Goal: Task Accomplishment & Management: Use online tool/utility

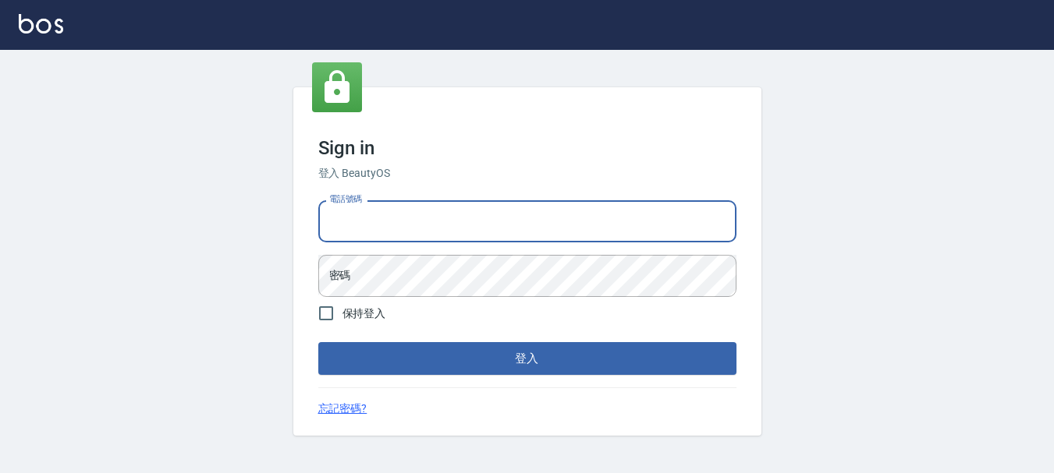
drag, startPoint x: 650, startPoint y: 221, endPoint x: 647, endPoint y: 232, distance: 11.9
click at [649, 221] on input "電話號碼" at bounding box center [527, 221] width 418 height 42
type input "0983811952"
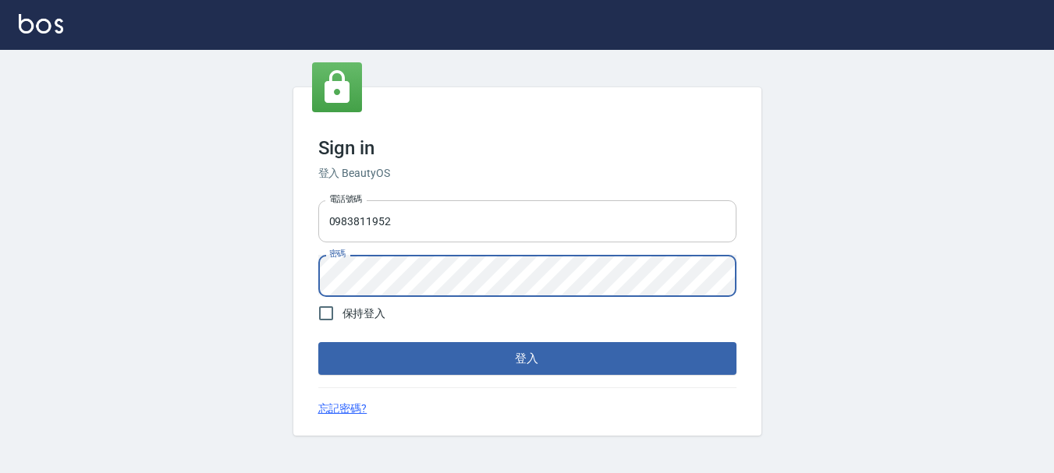
click at [318, 342] on button "登入" at bounding box center [527, 358] width 418 height 33
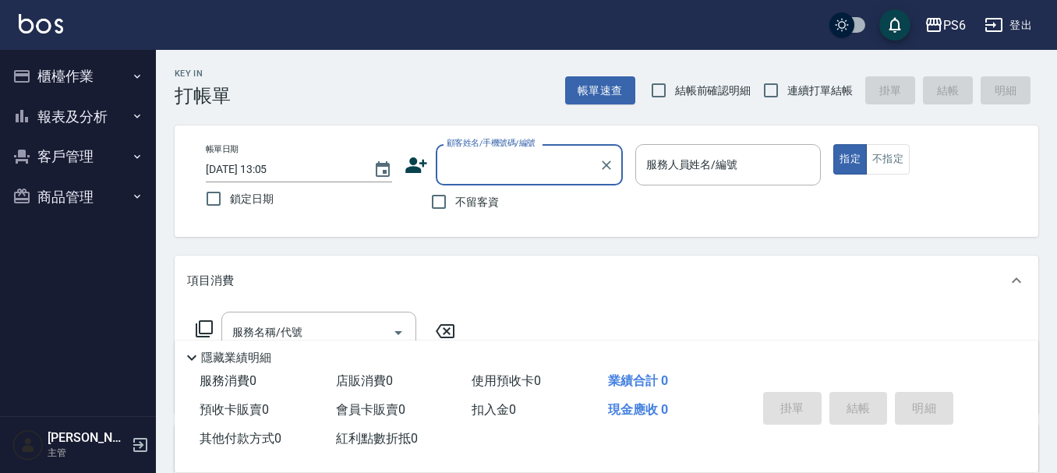
click at [109, 115] on button "報表及分析" at bounding box center [77, 117] width 143 height 41
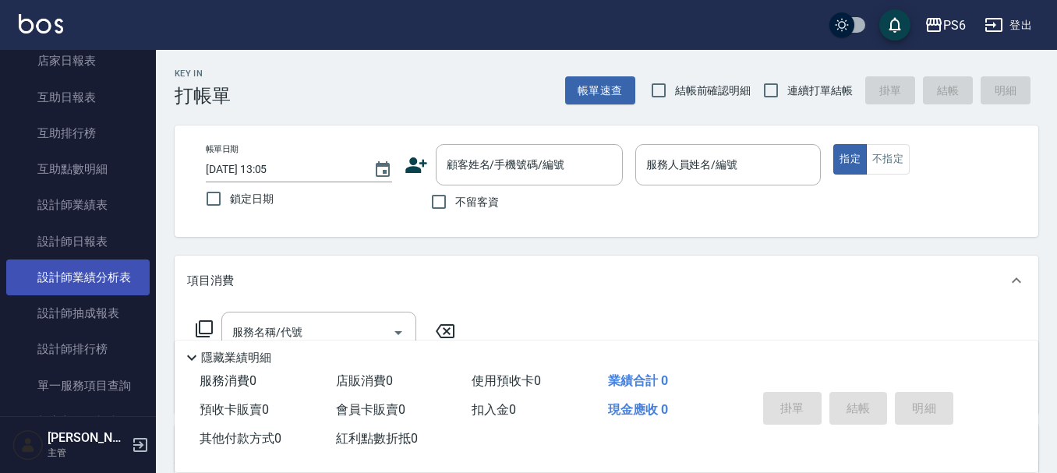
scroll to position [156, 0]
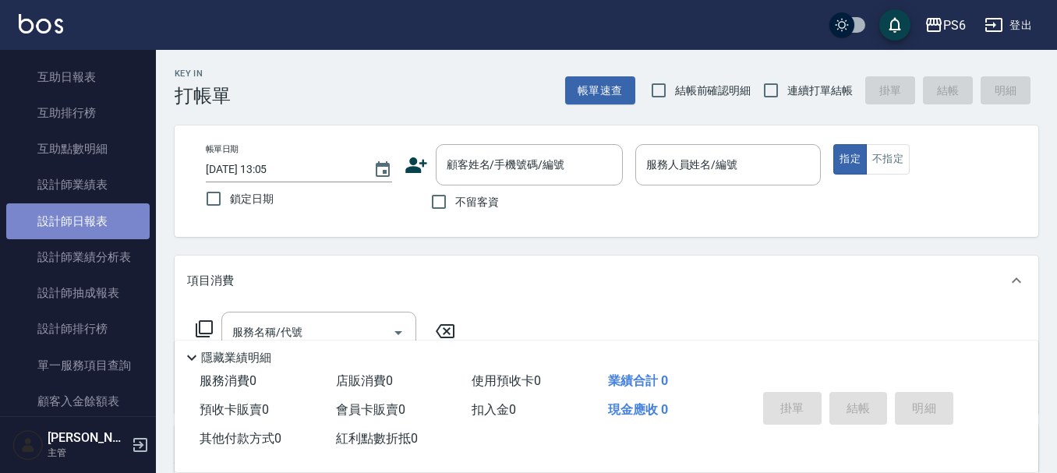
click at [100, 221] on link "設計師日報表" at bounding box center [77, 222] width 143 height 36
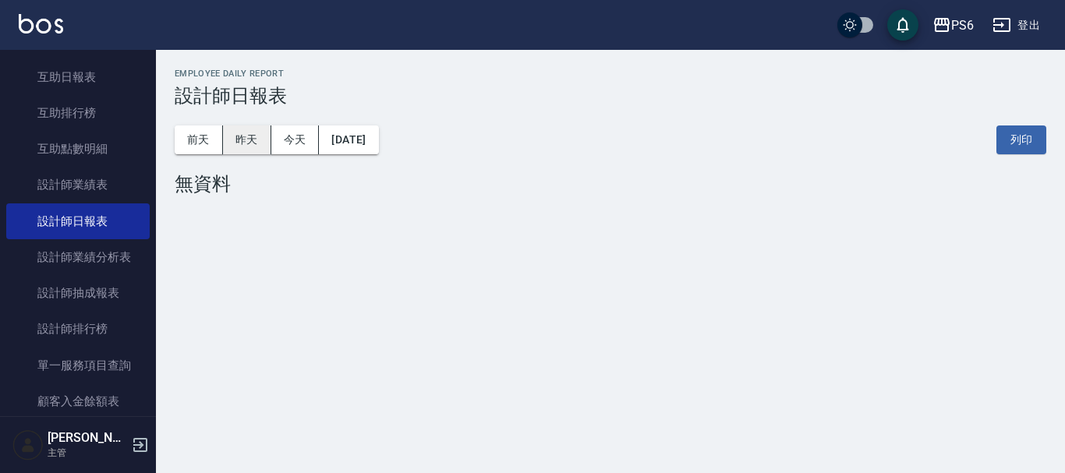
click at [253, 143] on button "昨天" at bounding box center [247, 140] width 48 height 29
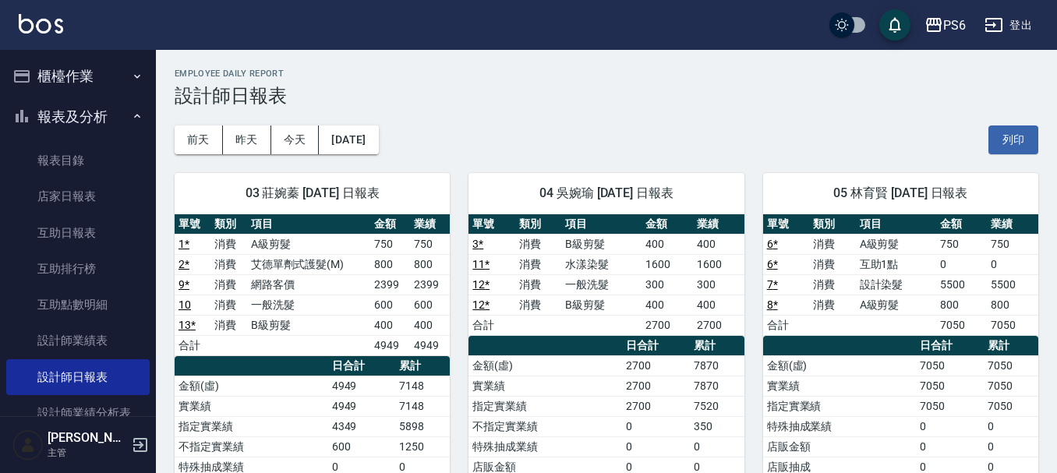
click at [74, 76] on button "櫃檯作業" at bounding box center [77, 76] width 143 height 41
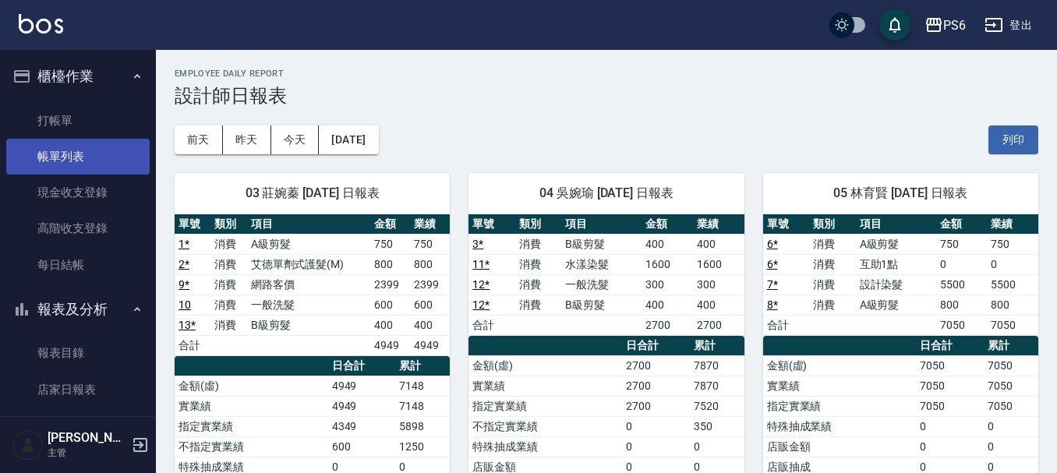
click at [65, 151] on link "帳單列表" at bounding box center [77, 157] width 143 height 36
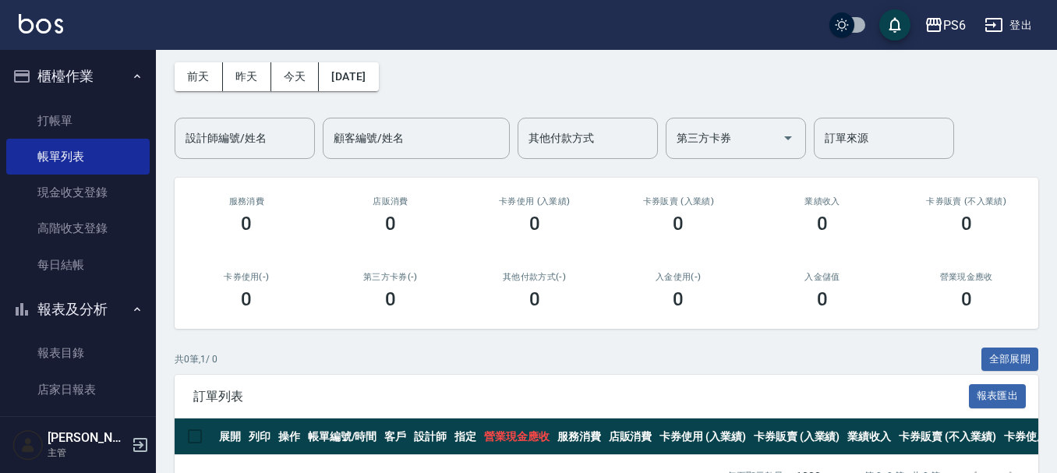
scroll to position [118, 0]
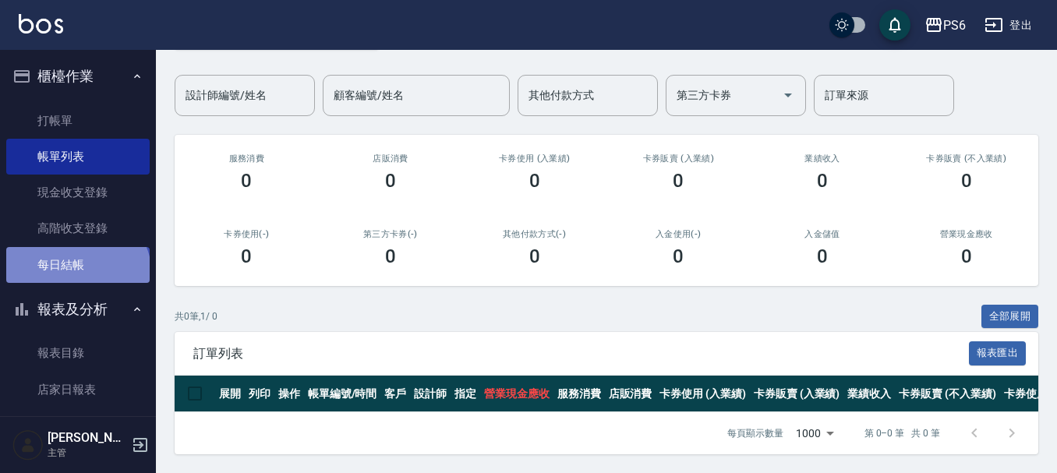
click at [76, 275] on link "每日結帳" at bounding box center [77, 265] width 143 height 36
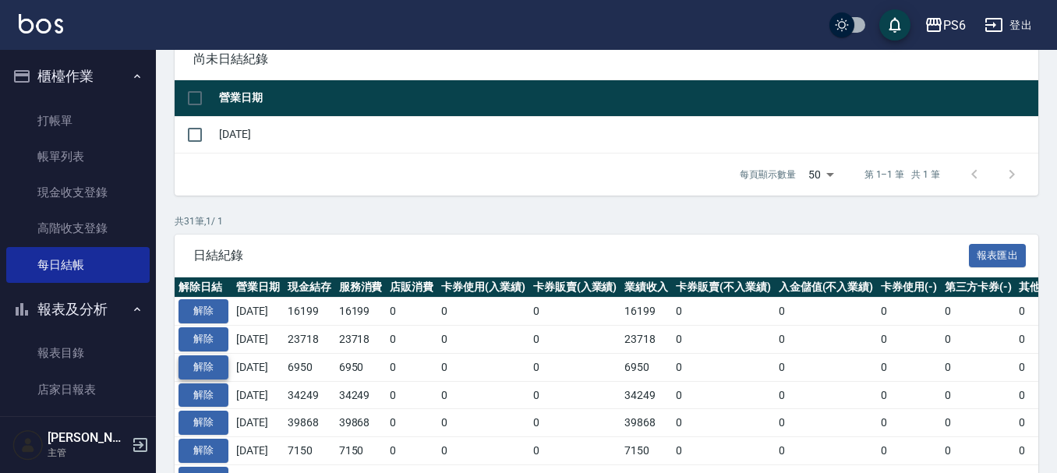
scroll to position [156, 0]
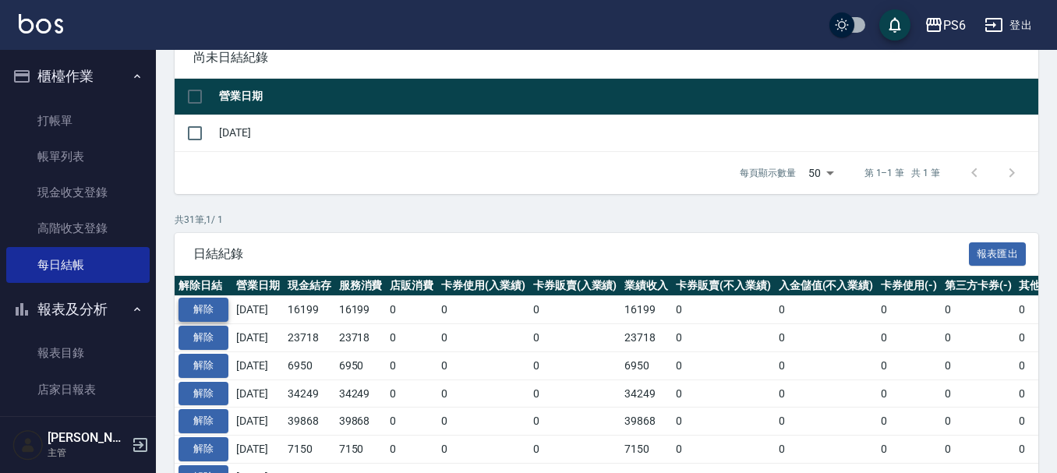
click at [214, 313] on button "解除" at bounding box center [204, 310] width 50 height 24
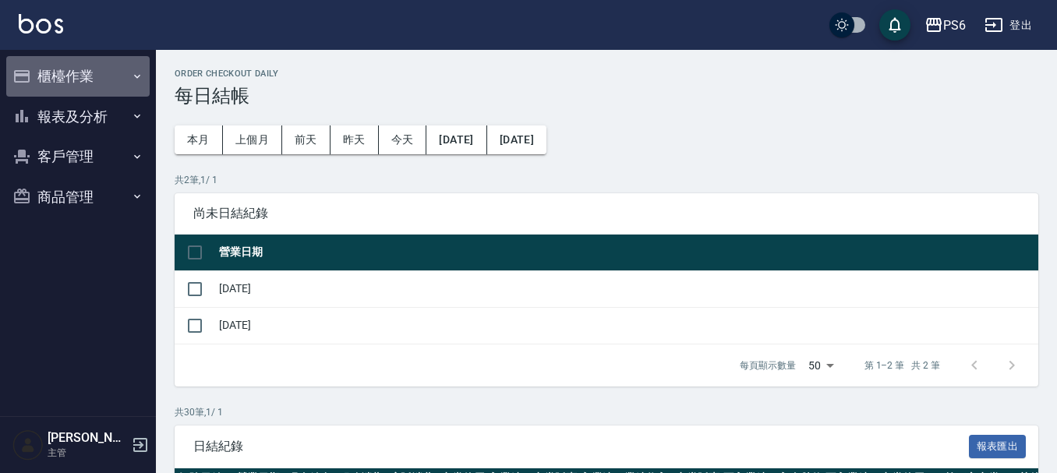
click at [44, 89] on button "櫃檯作業" at bounding box center [77, 76] width 143 height 41
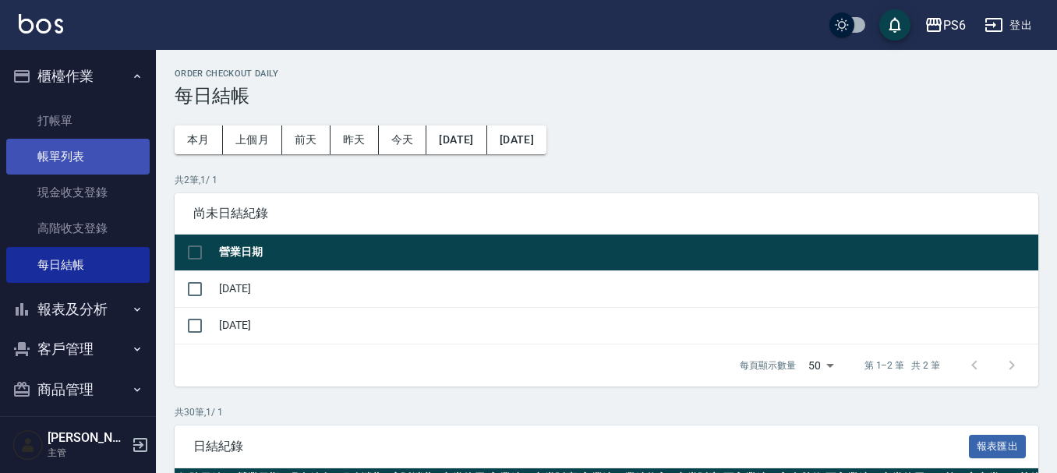
click at [74, 140] on link "帳單列表" at bounding box center [77, 157] width 143 height 36
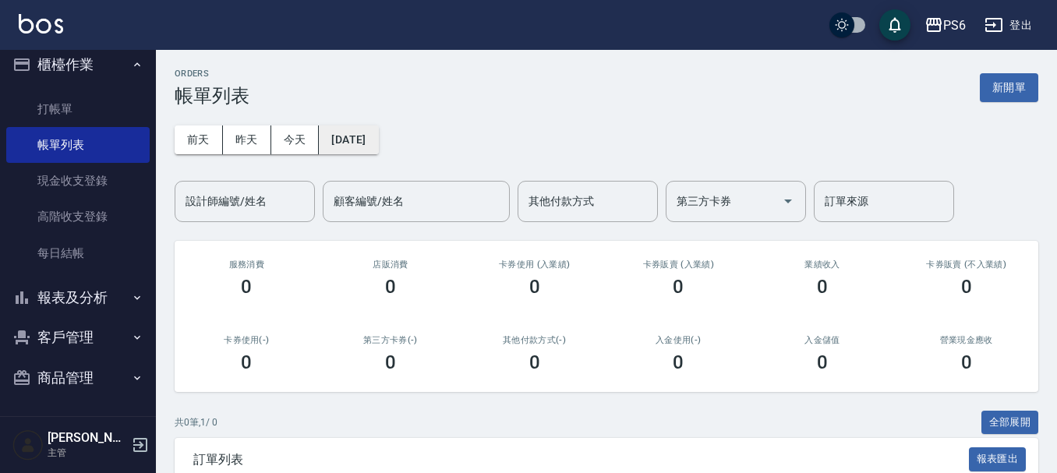
click at [378, 138] on button "[DATE]" at bounding box center [348, 140] width 59 height 29
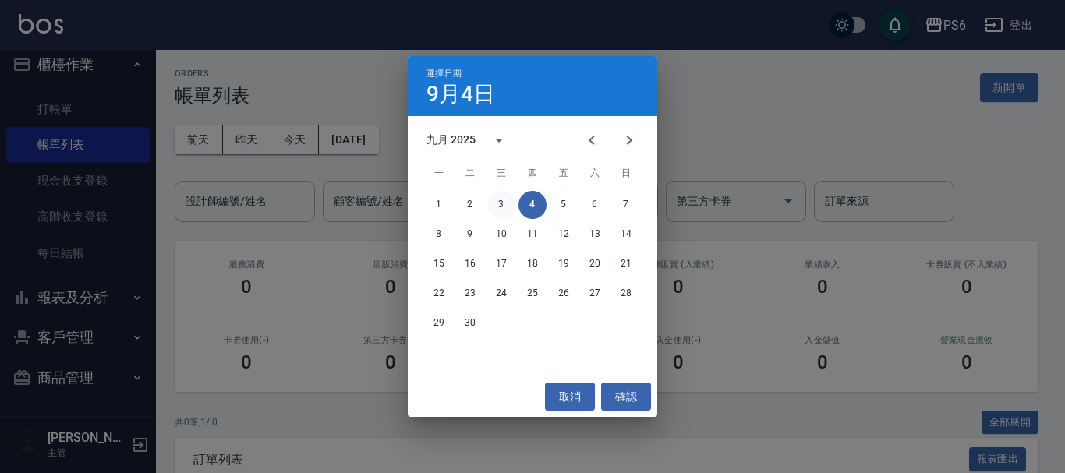
click at [506, 208] on button "3" at bounding box center [501, 205] width 28 height 28
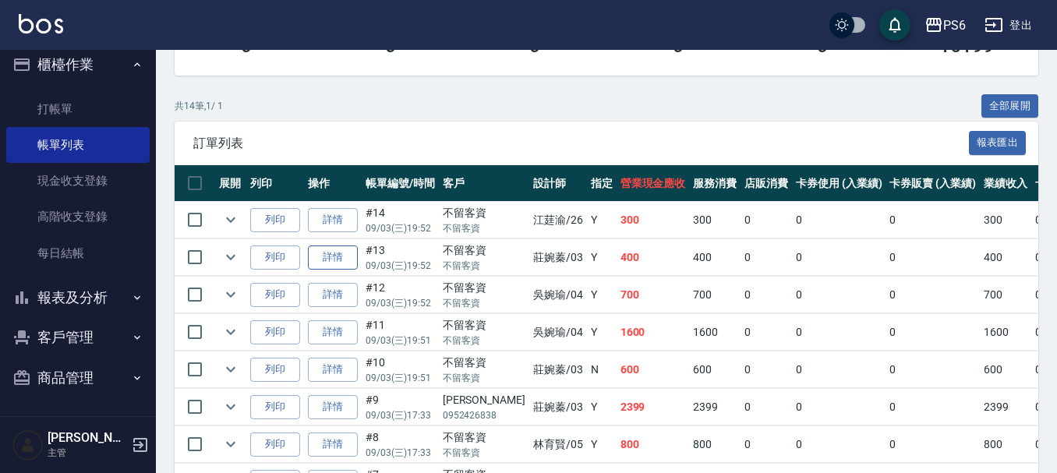
scroll to position [468, 0]
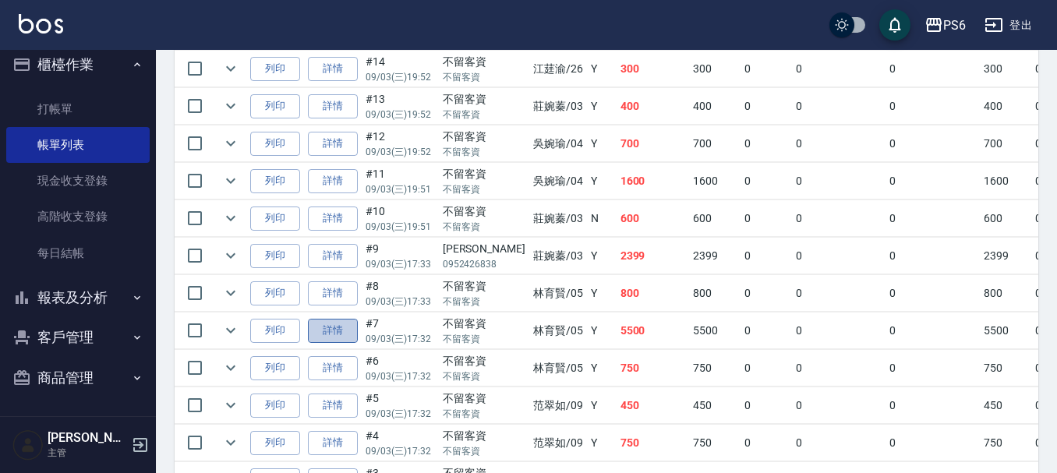
click at [348, 330] on link "詳情" at bounding box center [333, 331] width 50 height 24
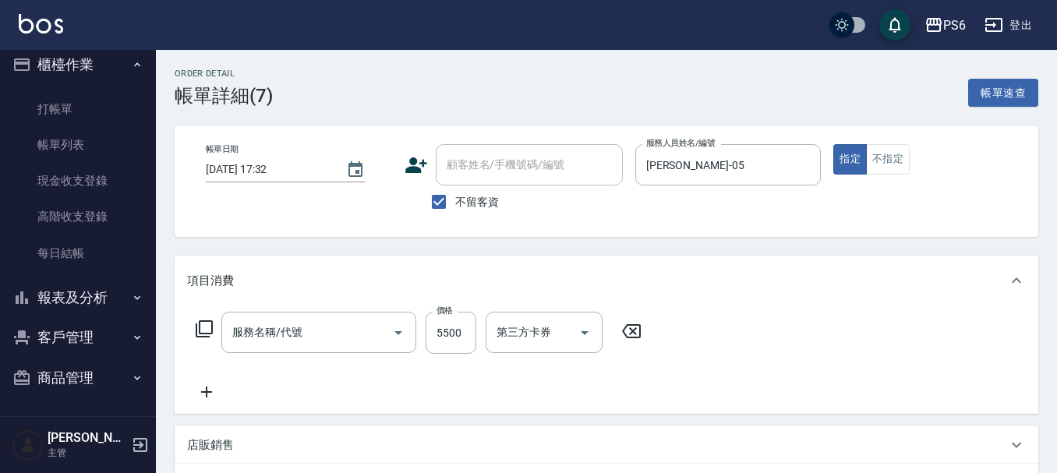
type input "2025/09/03 17:32"
checkbox input "true"
type input "林育賢-05"
type input "設計染髮(503)"
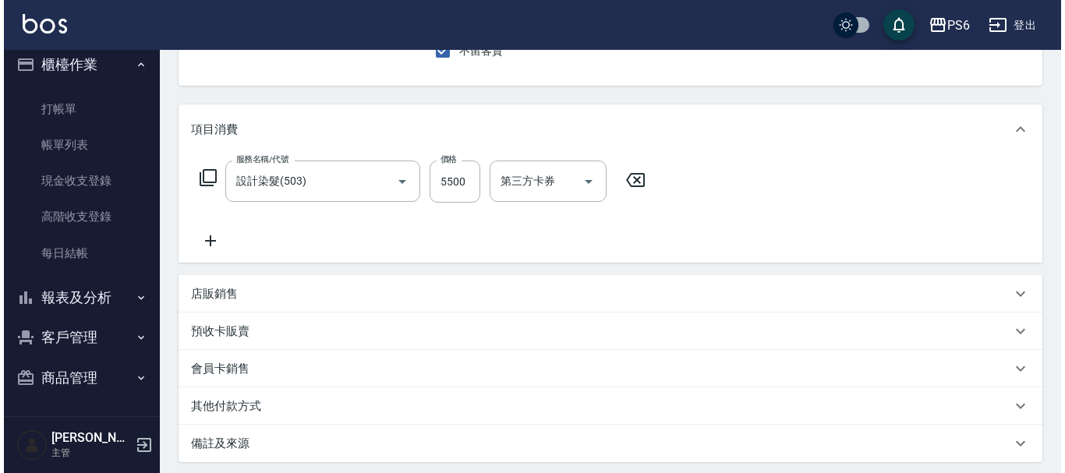
scroll to position [156, 0]
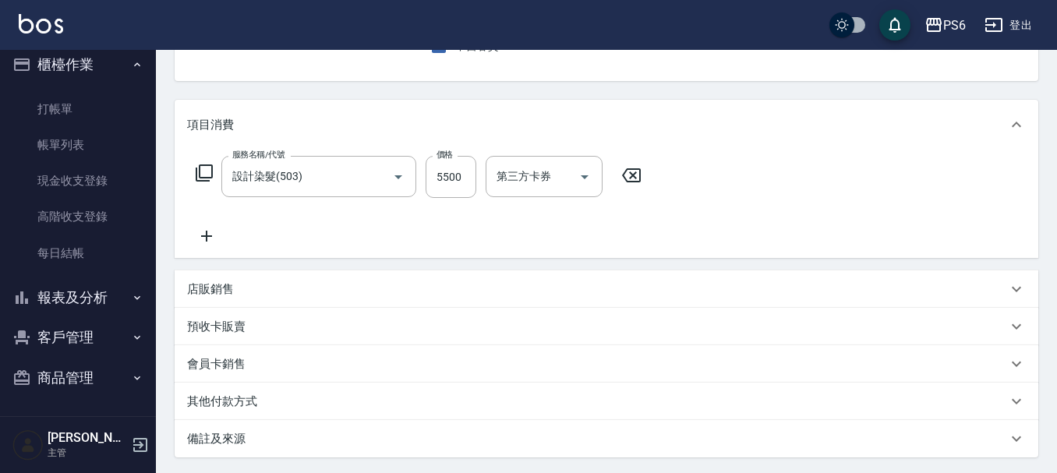
click at [623, 180] on icon at bounding box center [631, 175] width 39 height 19
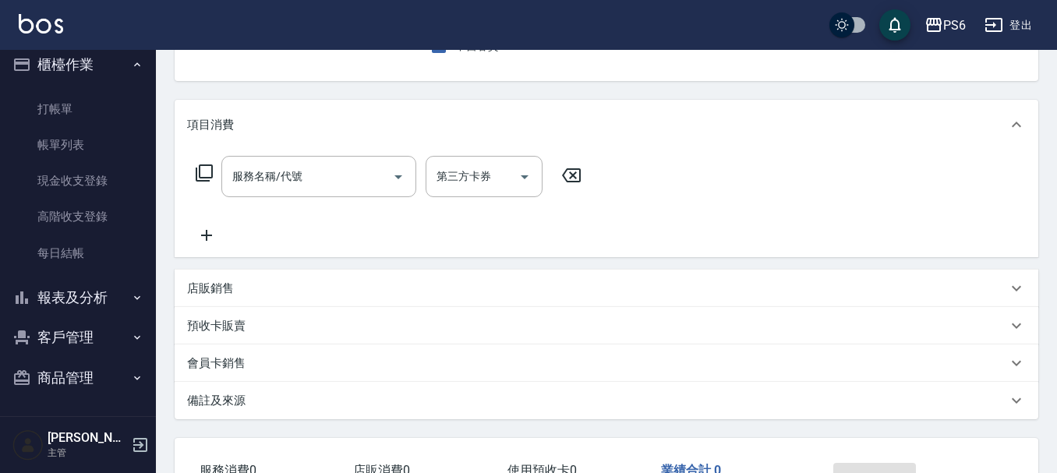
click at [204, 172] on icon at bounding box center [204, 173] width 19 height 19
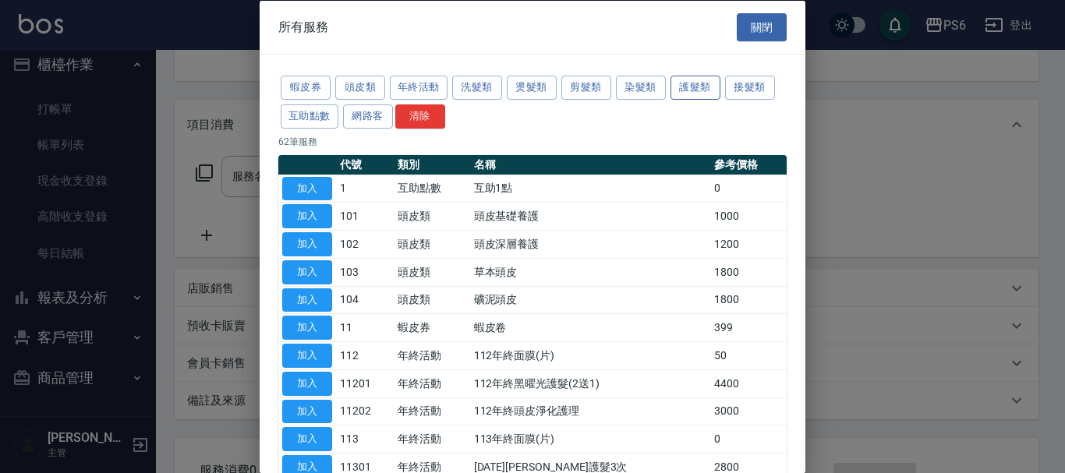
click at [706, 84] on button "護髮類" at bounding box center [696, 88] width 50 height 24
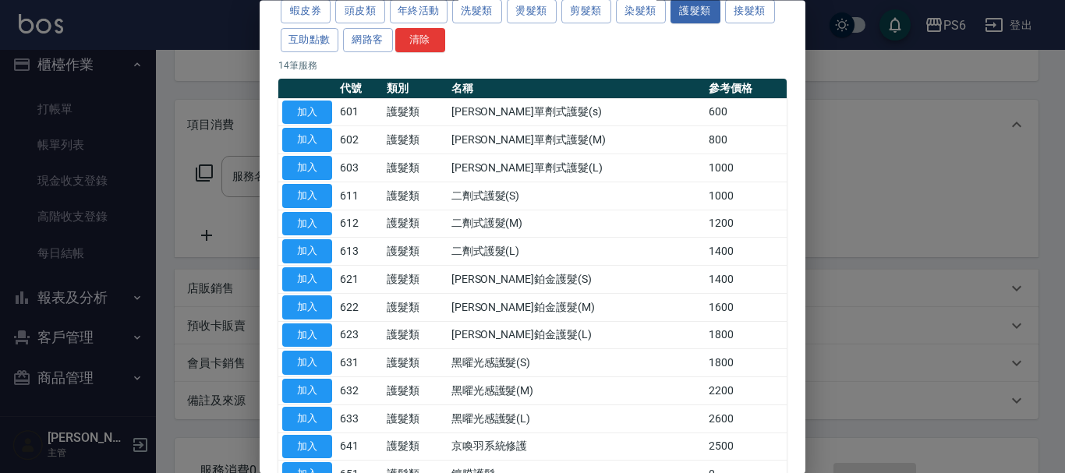
scroll to position [0, 0]
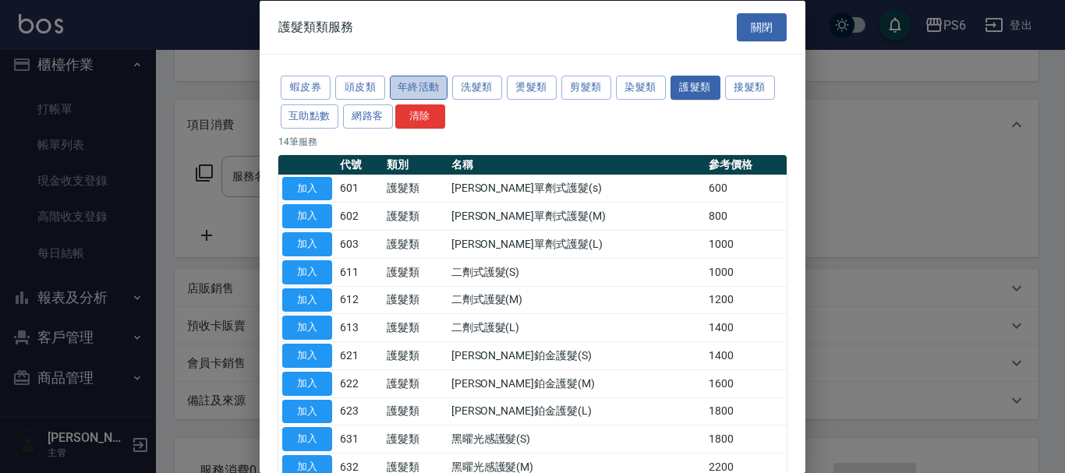
click at [437, 92] on button "年終活動" at bounding box center [419, 88] width 58 height 24
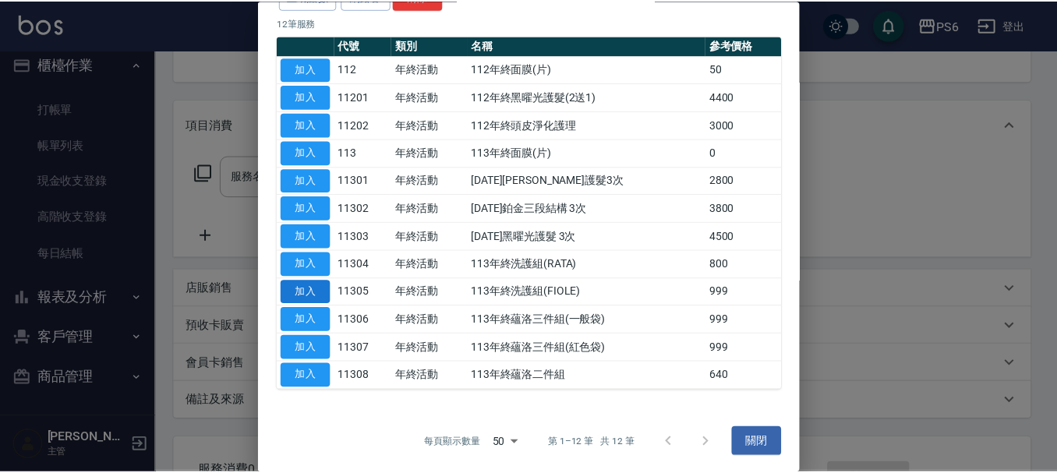
scroll to position [122, 0]
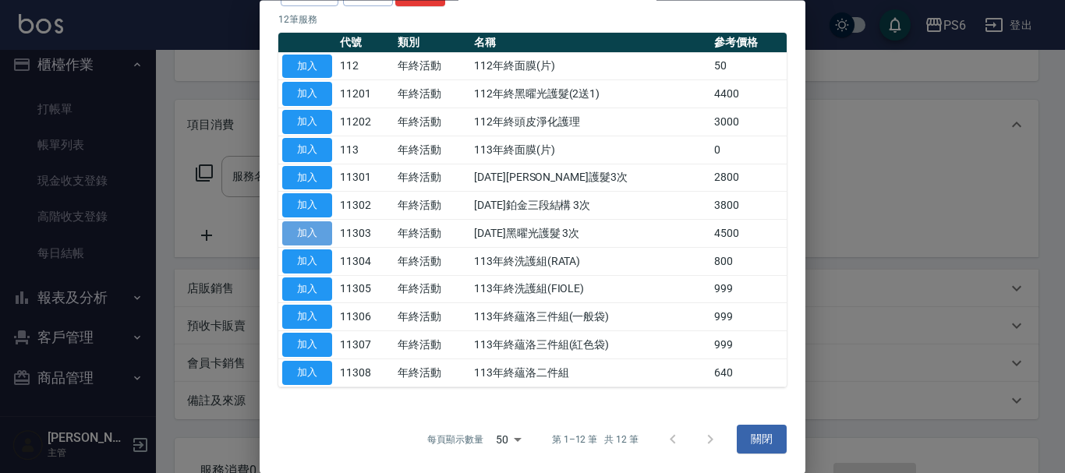
click at [317, 226] on button "加入" at bounding box center [307, 234] width 50 height 24
type input "113年黑曜光護髮 3次(11303)"
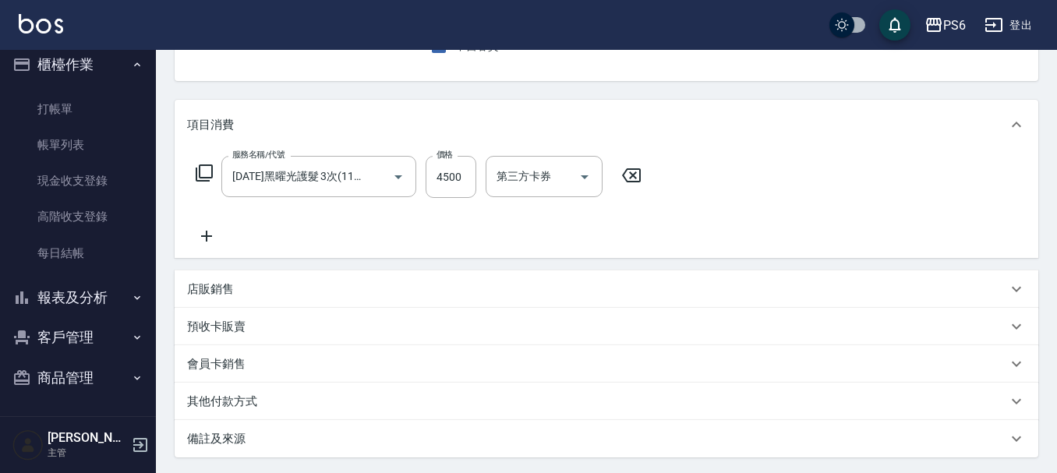
click at [206, 239] on icon at bounding box center [206, 236] width 39 height 19
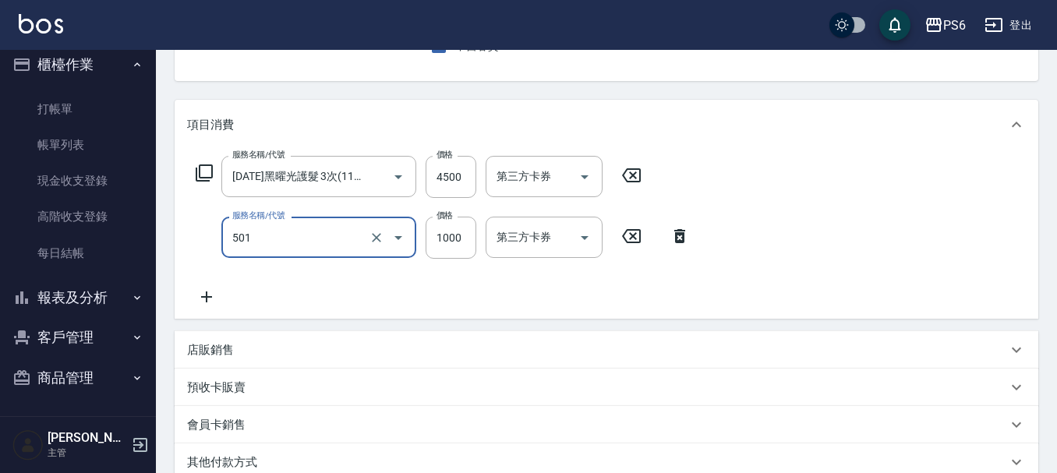
type input "局部染髮(501)"
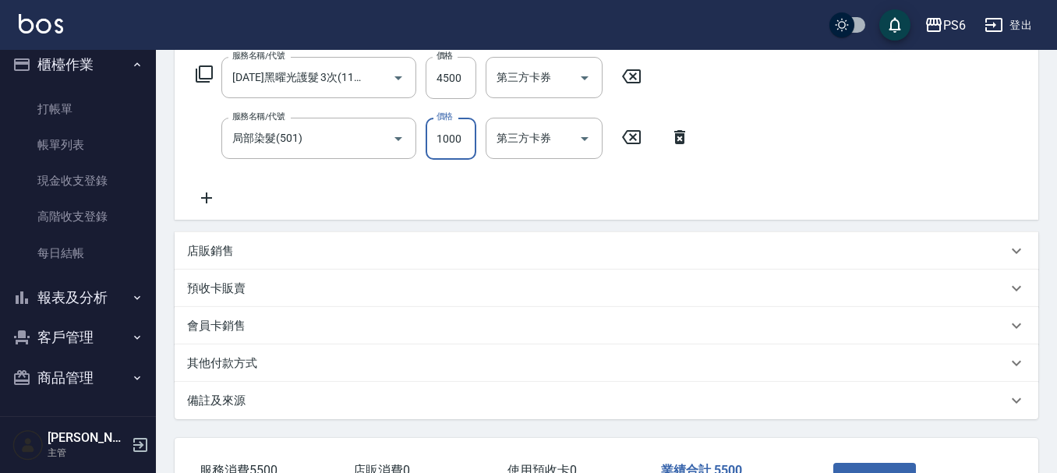
scroll to position [370, 0]
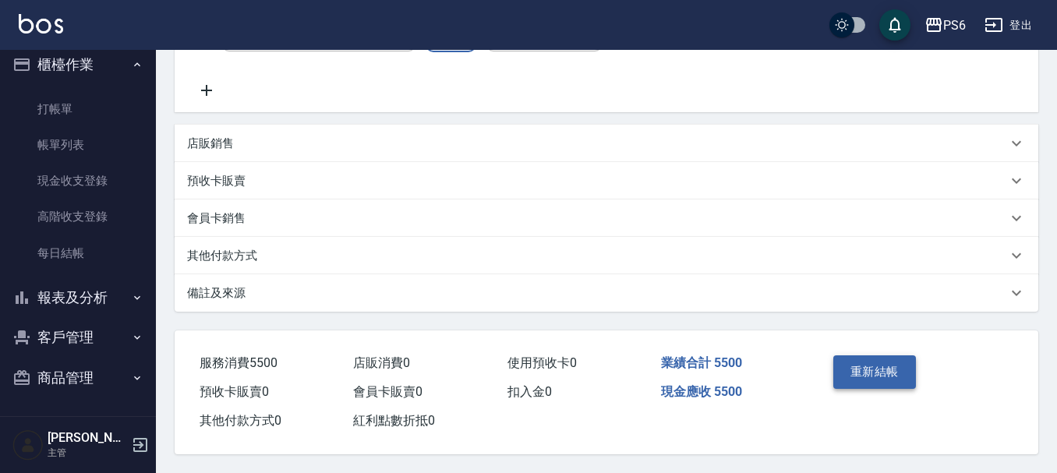
drag, startPoint x: 896, startPoint y: 367, endPoint x: 926, endPoint y: 361, distance: 30.1
click at [896, 366] on button "重新結帳" at bounding box center [875, 372] width 83 height 33
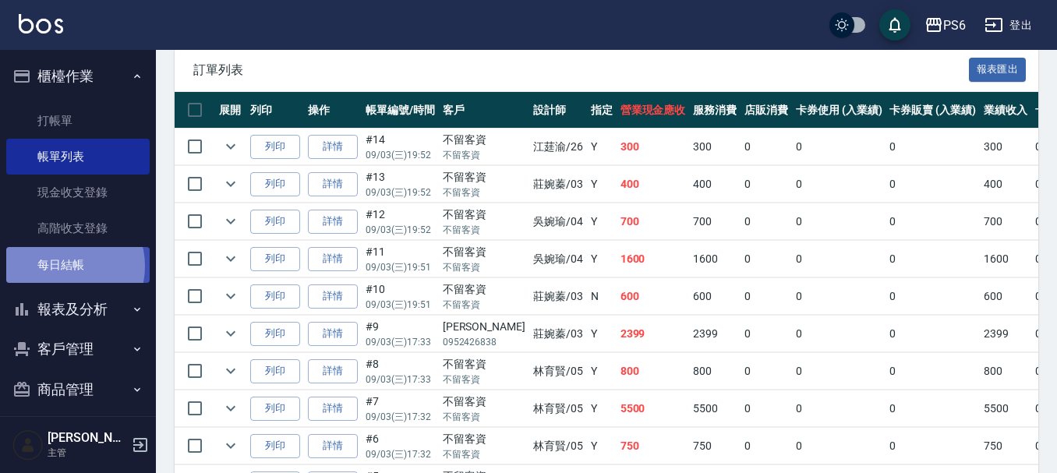
click at [66, 266] on link "每日結帳" at bounding box center [77, 265] width 143 height 36
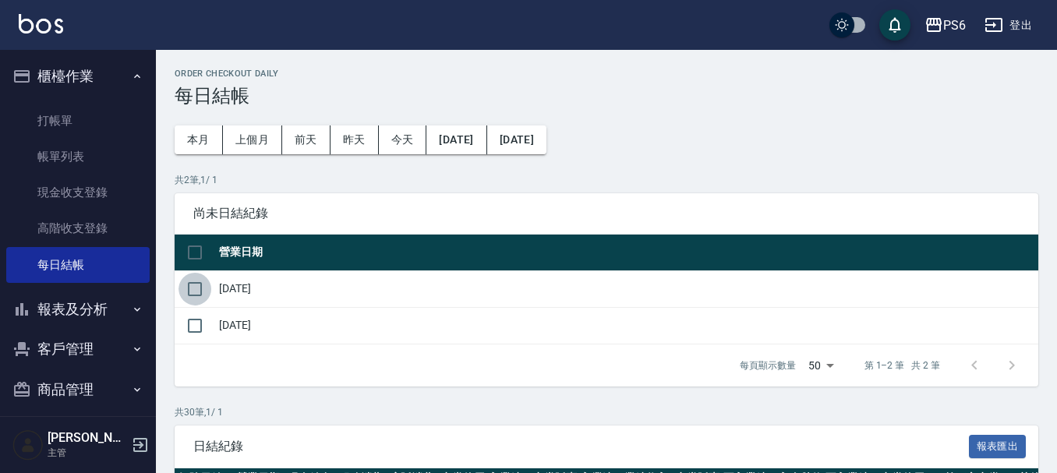
click at [198, 288] on input "checkbox" at bounding box center [195, 289] width 33 height 33
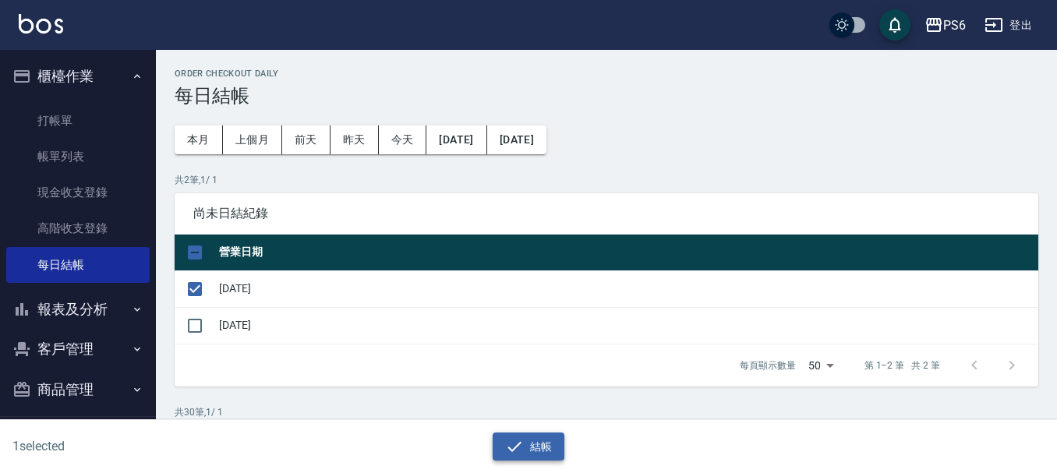
click at [519, 450] on icon "button" at bounding box center [514, 446] width 19 height 19
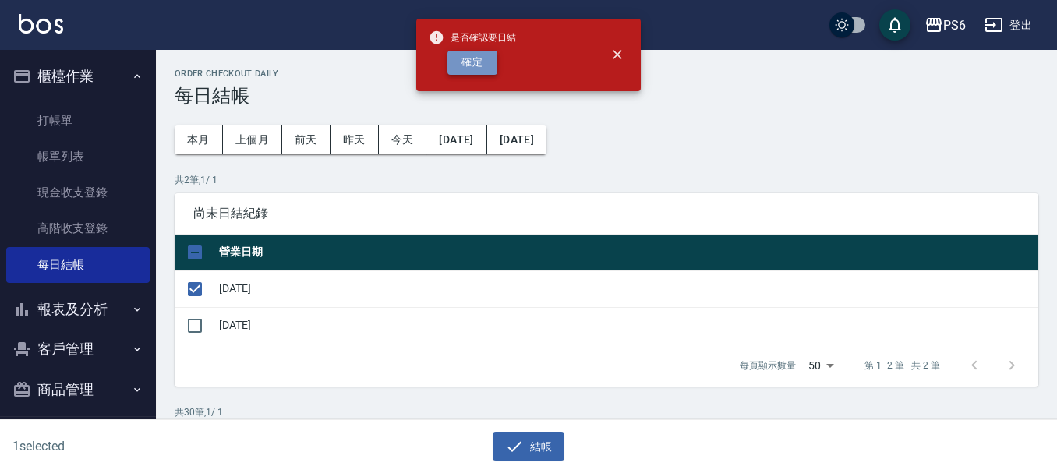
click at [448, 68] on button "確定" at bounding box center [473, 63] width 50 height 24
checkbox input "false"
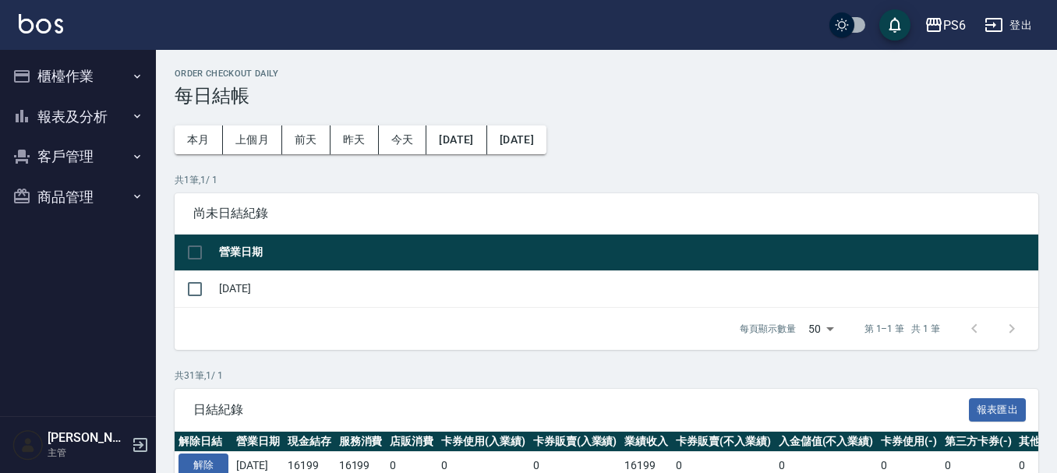
click at [71, 108] on button "報表及分析" at bounding box center [77, 117] width 143 height 41
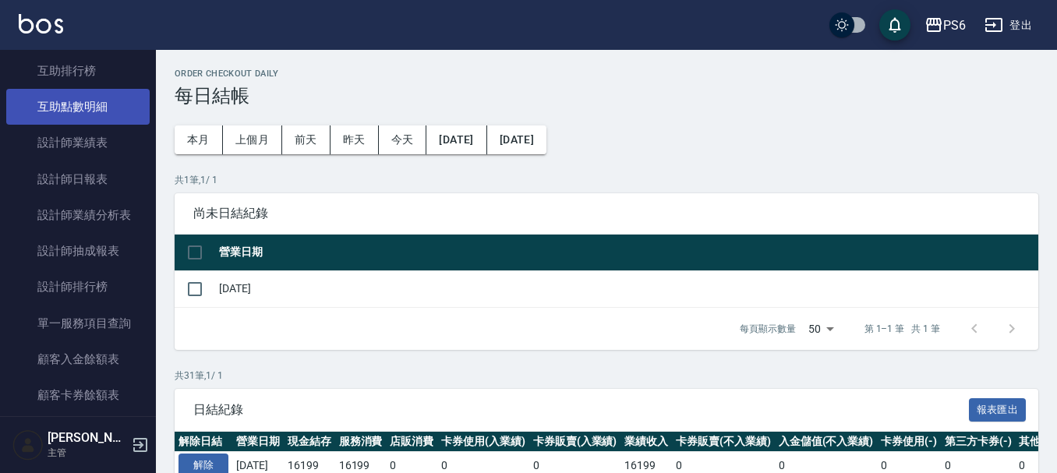
scroll to position [312, 0]
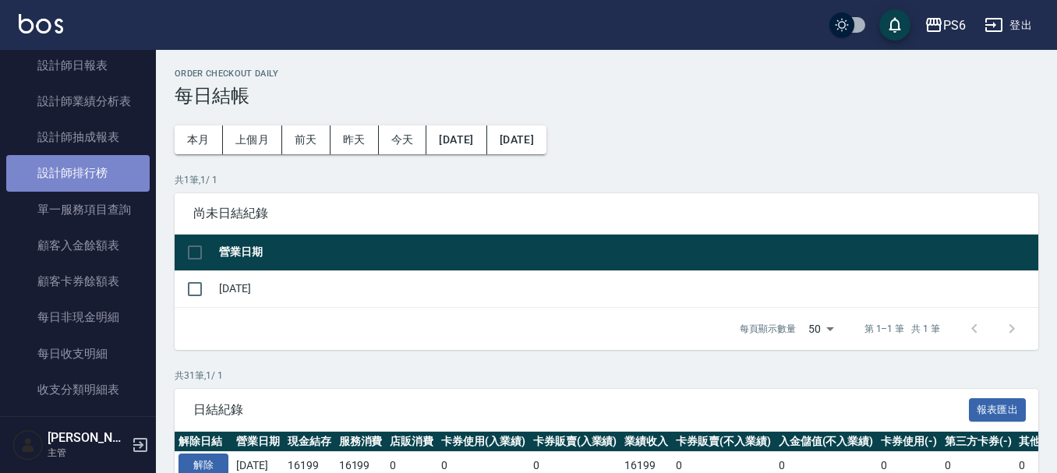
click at [100, 169] on link "設計師排行榜" at bounding box center [77, 173] width 143 height 36
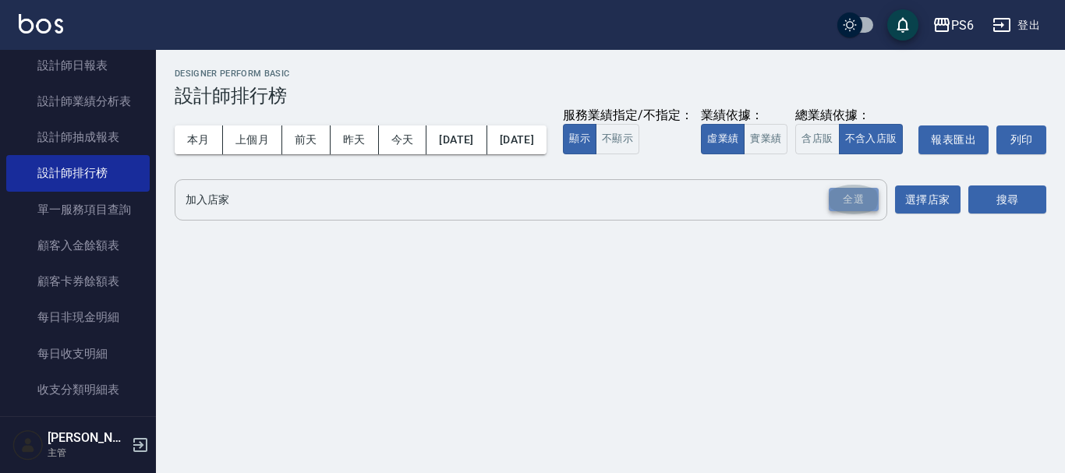
drag, startPoint x: 855, startPoint y: 236, endPoint x: 1004, endPoint y: 221, distance: 150.5
click at [854, 212] on div "全選" at bounding box center [854, 200] width 50 height 24
click at [1010, 215] on button "搜尋" at bounding box center [1008, 200] width 78 height 29
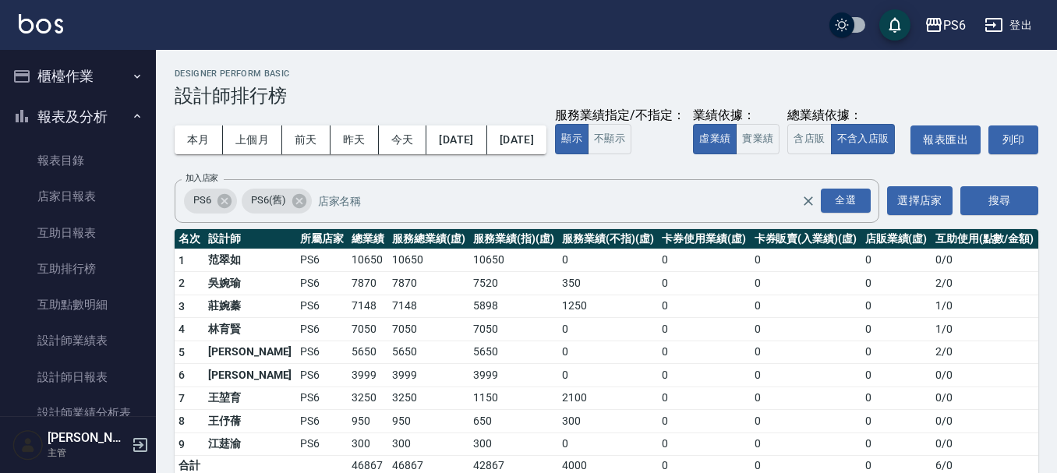
click at [87, 80] on button "櫃檯作業" at bounding box center [77, 76] width 143 height 41
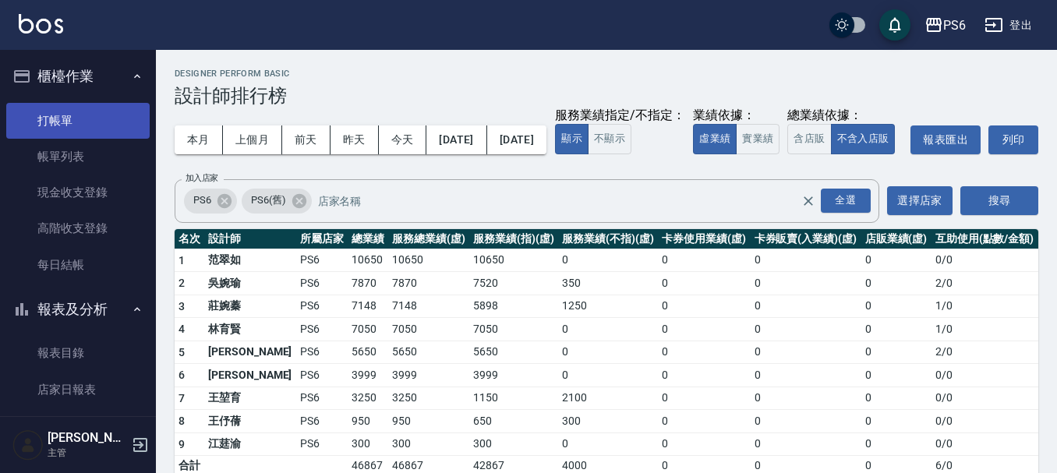
click at [89, 115] on link "打帳單" at bounding box center [77, 121] width 143 height 36
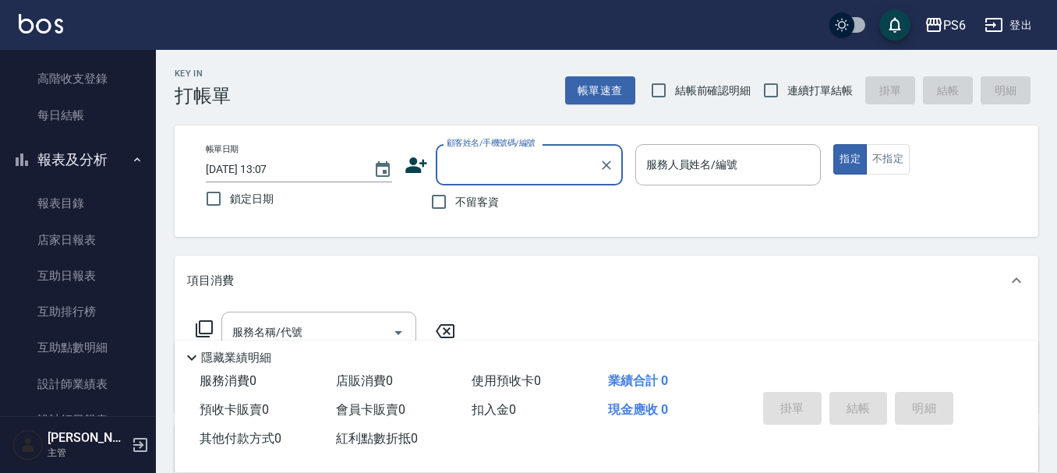
scroll to position [156, 0]
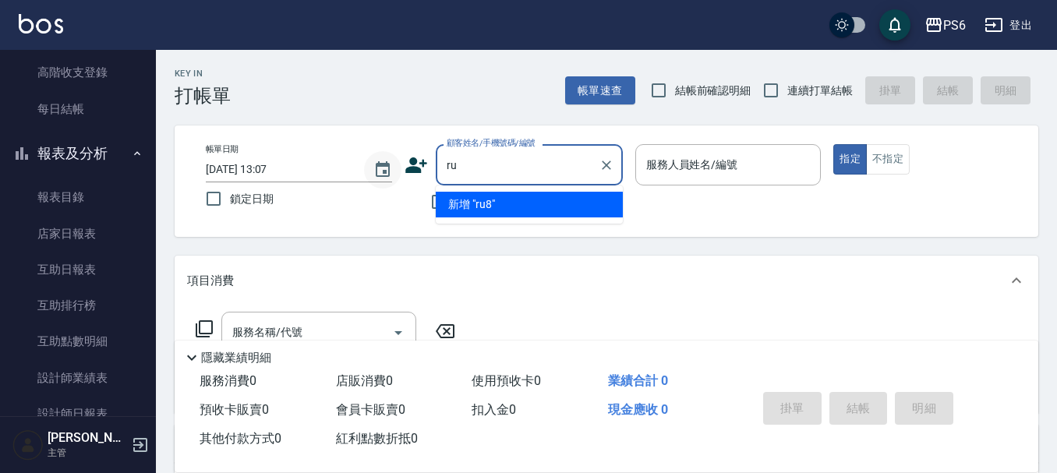
type input "r"
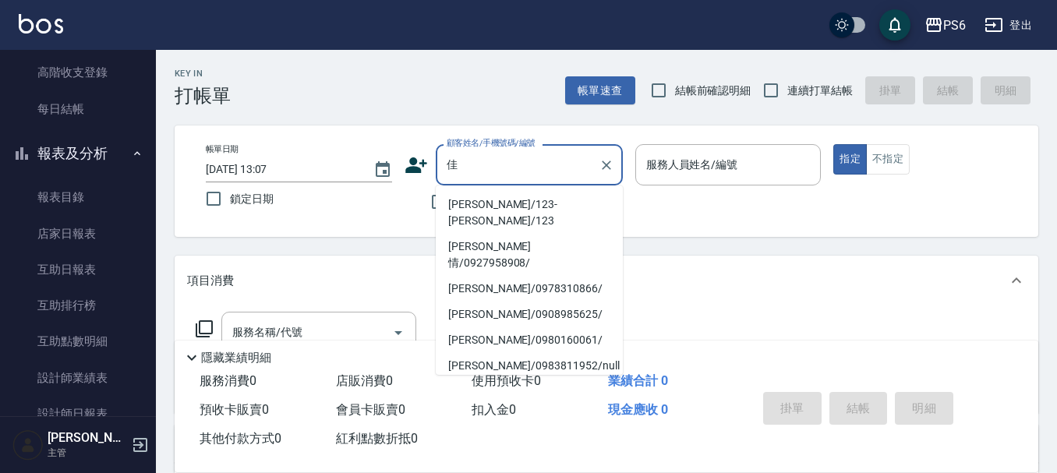
click at [502, 199] on li "[PERSON_NAME]/123-[PERSON_NAME]/123" at bounding box center [529, 213] width 187 height 42
type input "[PERSON_NAME]/123-[PERSON_NAME]/123"
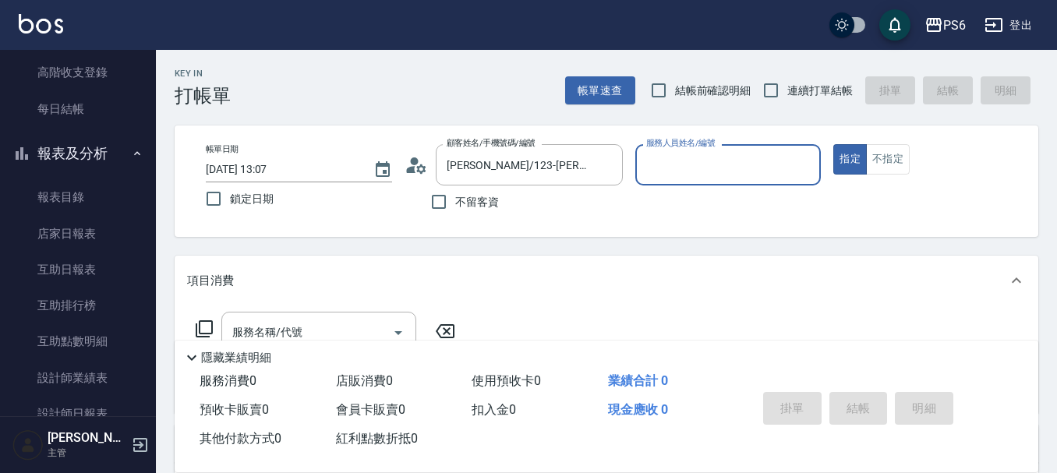
type input "[PERSON_NAME]-06"
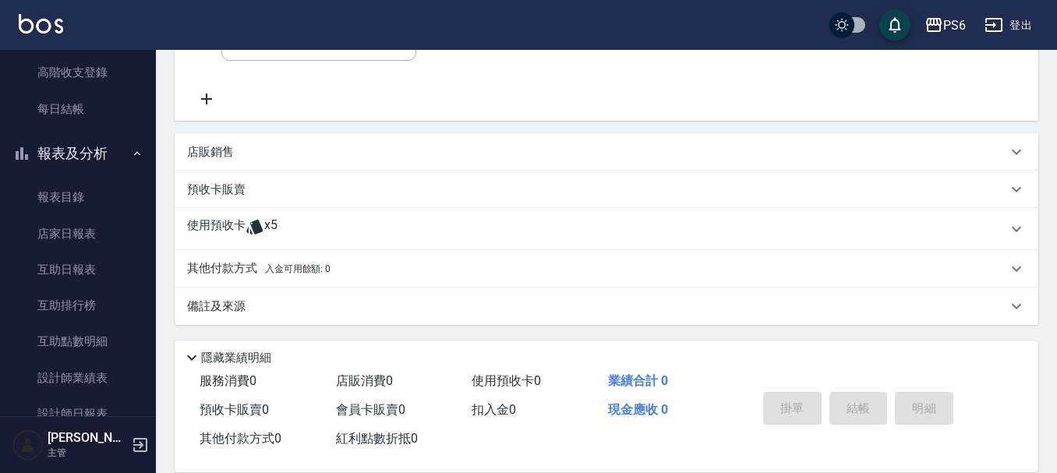
scroll to position [294, 0]
click at [301, 225] on div "使用預收卡 x5" at bounding box center [597, 227] width 820 height 23
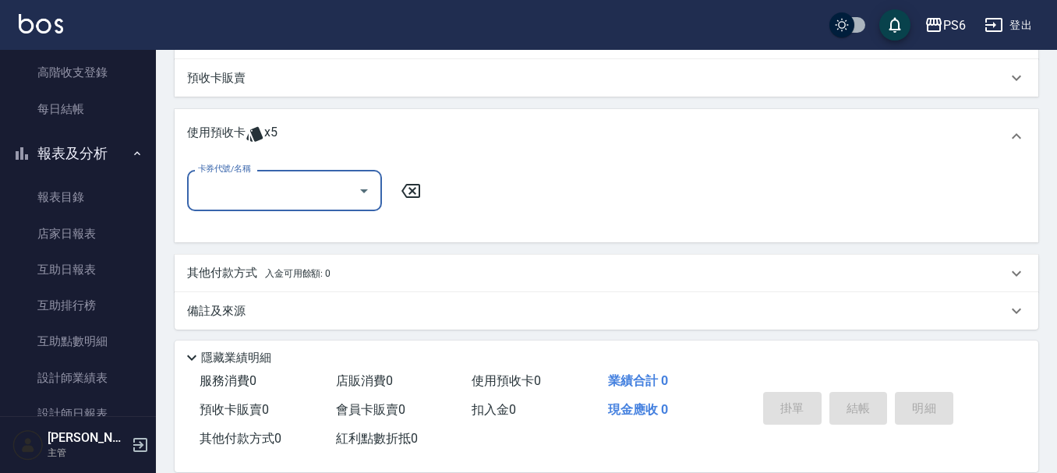
scroll to position [408, 0]
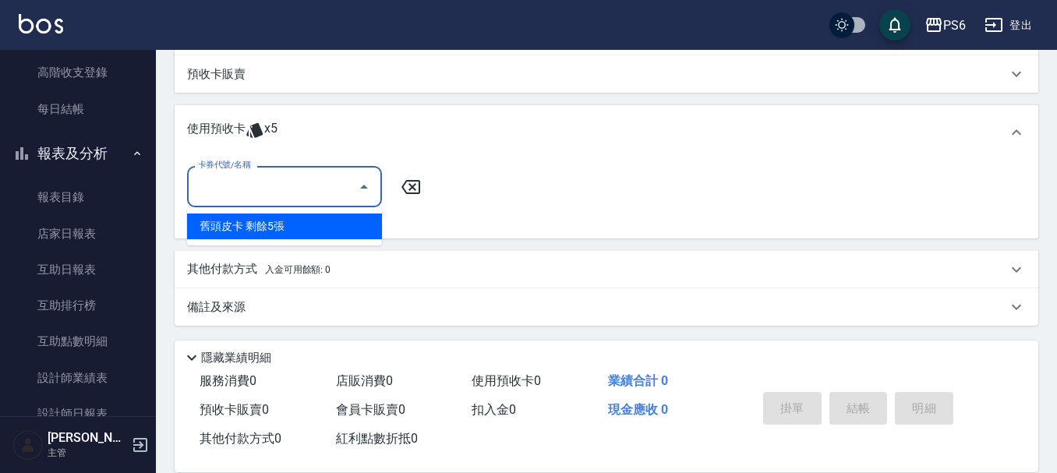
click at [301, 187] on input "卡券代號/名稱" at bounding box center [273, 186] width 158 height 27
click at [306, 225] on div "舊頭皮卡 剩餘5張" at bounding box center [284, 227] width 195 height 26
type input "舊頭皮卡"
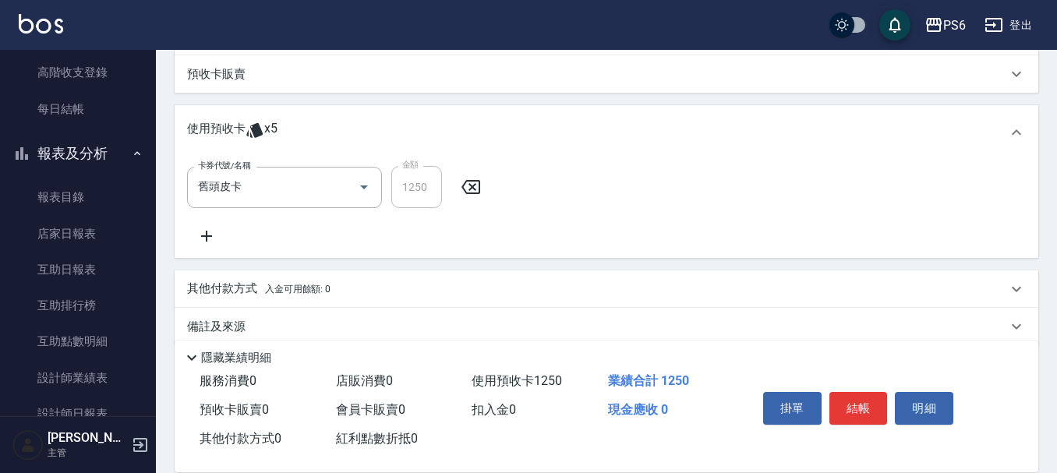
click at [482, 189] on icon at bounding box center [471, 187] width 39 height 19
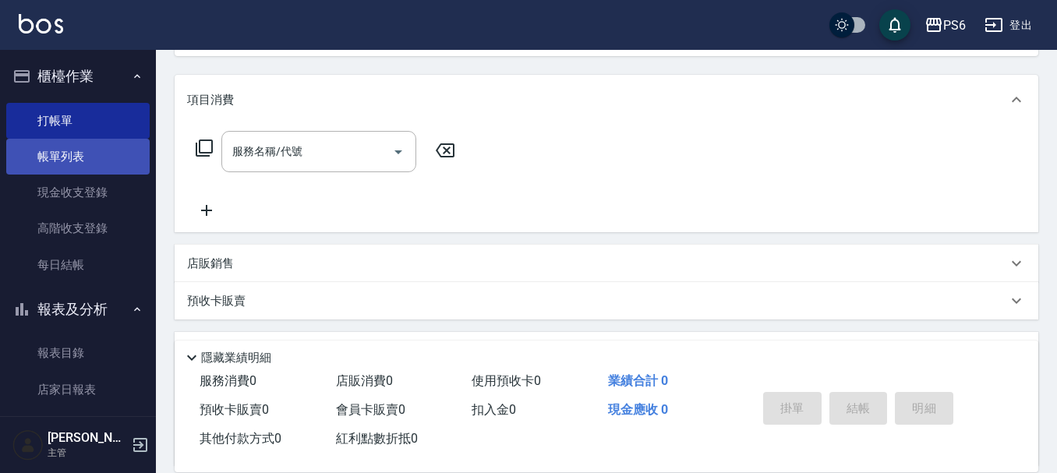
scroll to position [174, 0]
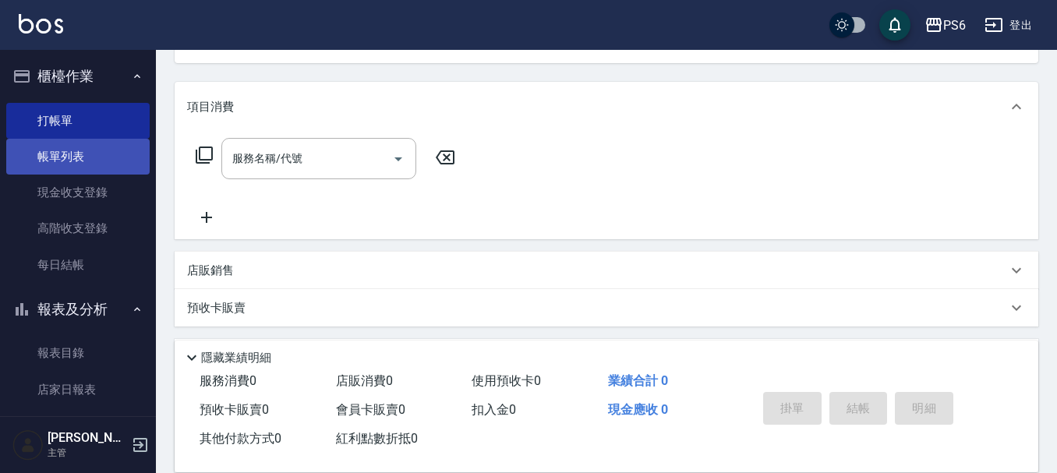
click at [70, 151] on link "帳單列表" at bounding box center [77, 157] width 143 height 36
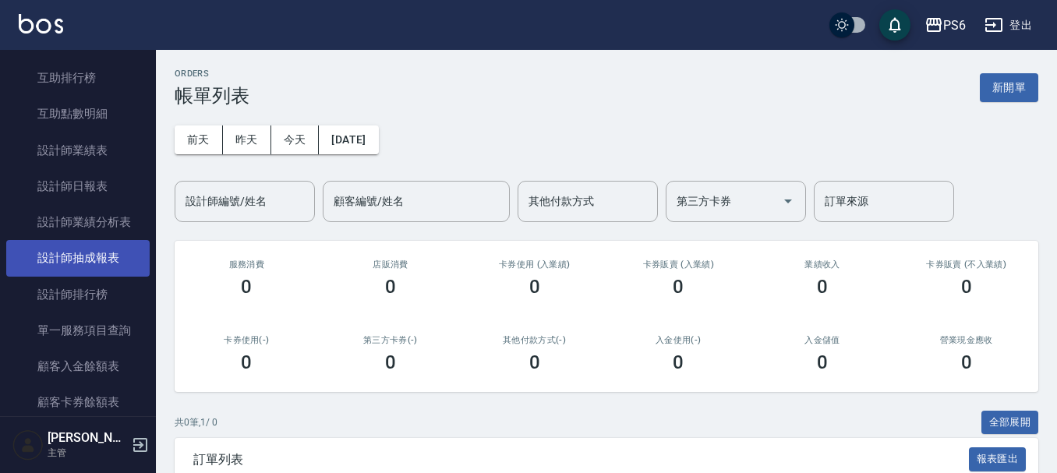
scroll to position [390, 0]
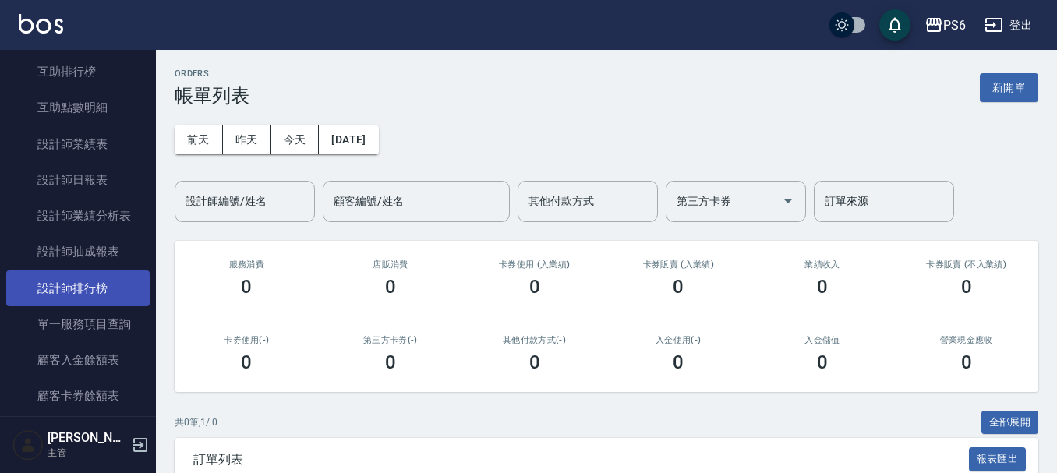
click at [100, 289] on link "設計師排行榜" at bounding box center [77, 289] width 143 height 36
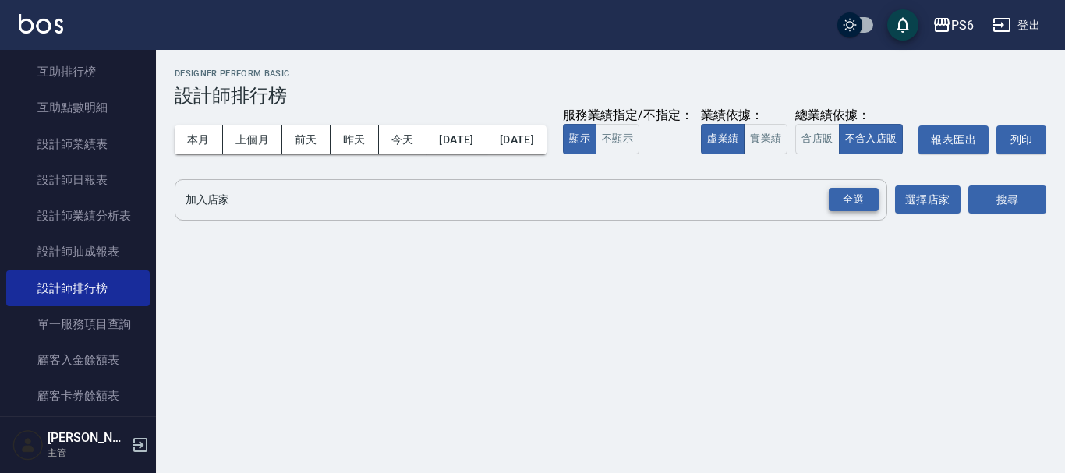
click at [856, 212] on div "全選" at bounding box center [854, 200] width 50 height 24
drag, startPoint x: 1007, startPoint y: 228, endPoint x: 638, endPoint y: 176, distance: 372.5
click at [1005, 215] on button "搜尋" at bounding box center [1008, 200] width 78 height 29
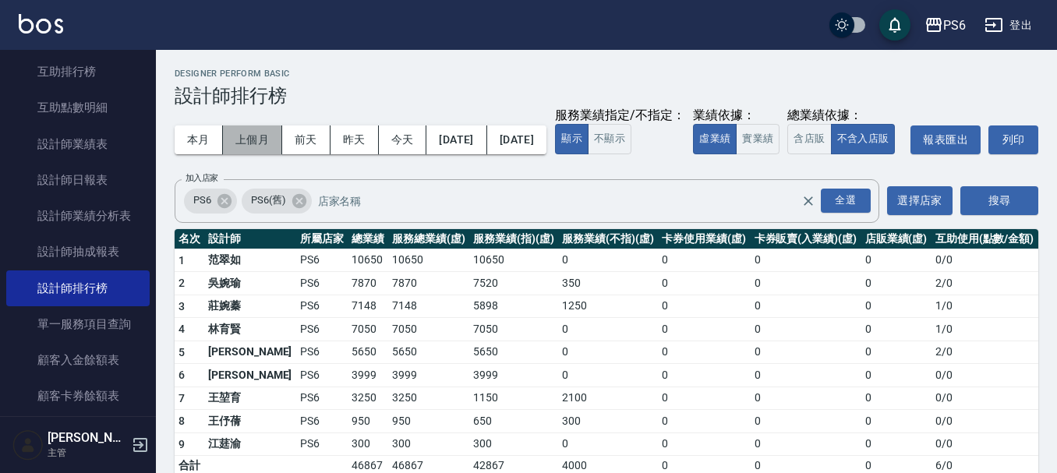
click at [274, 136] on button "上個月" at bounding box center [252, 140] width 59 height 29
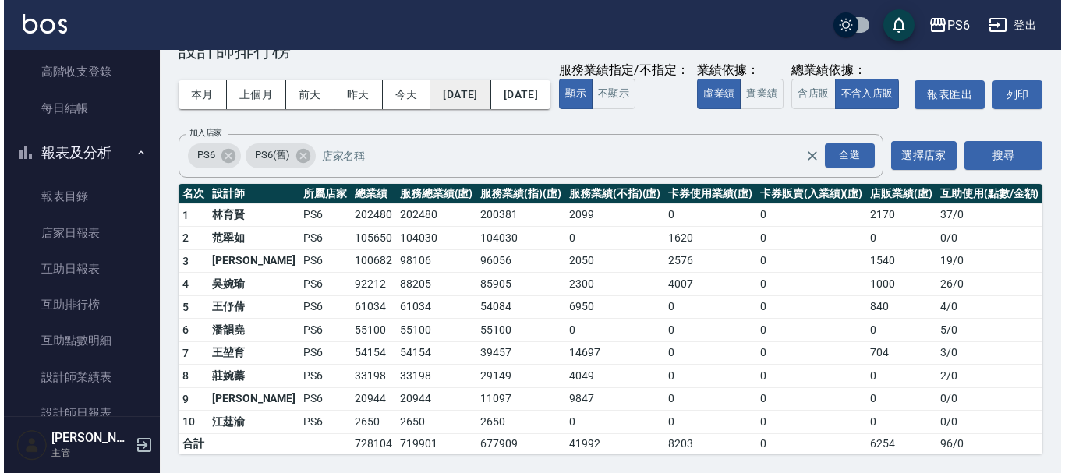
scroll to position [156, 0]
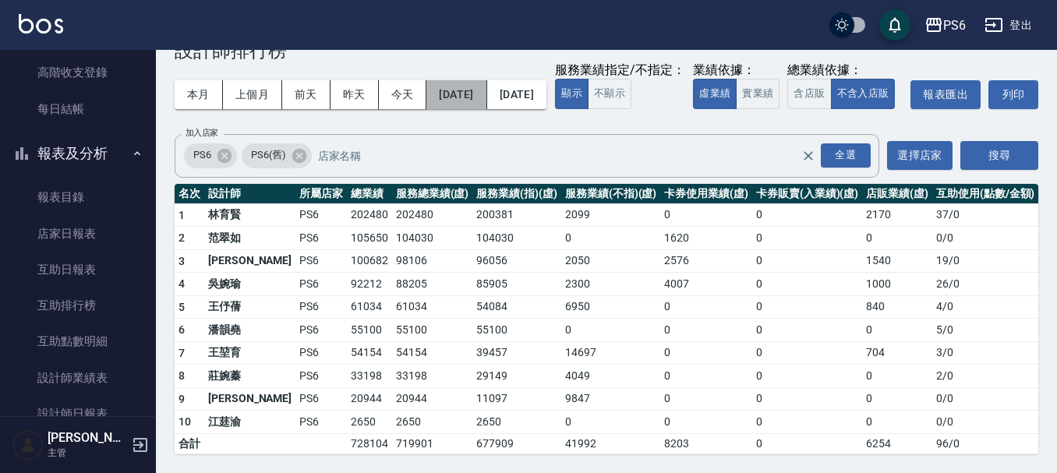
click at [463, 80] on button "[DATE]" at bounding box center [457, 94] width 60 height 29
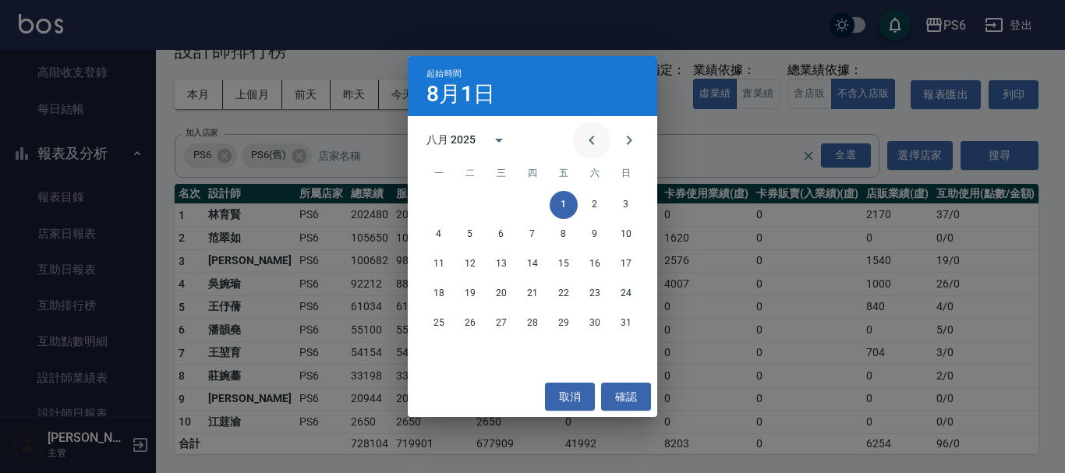
click at [593, 129] on button "Previous month" at bounding box center [591, 140] width 37 height 37
click at [479, 201] on button "1" at bounding box center [470, 205] width 28 height 28
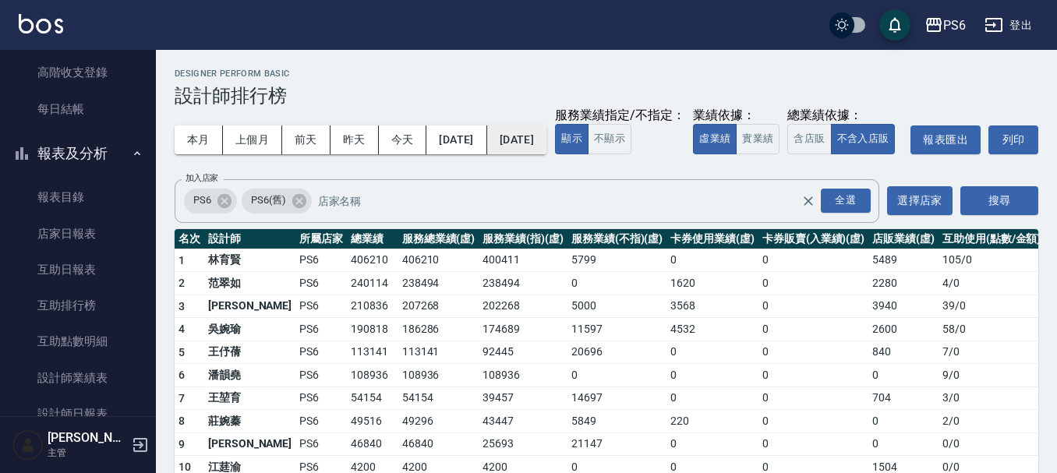
click at [547, 133] on button "[DATE]" at bounding box center [516, 140] width 59 height 29
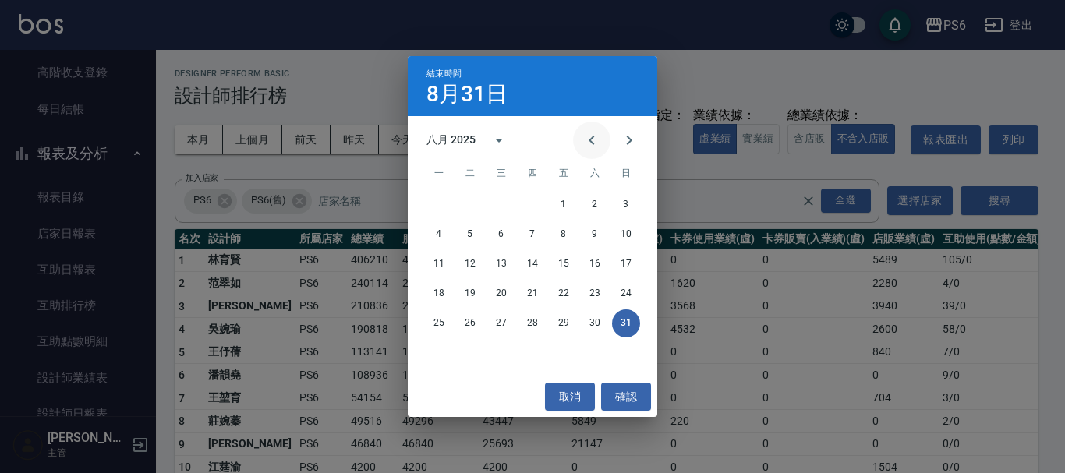
click at [594, 149] on icon "Previous month" at bounding box center [592, 140] width 19 height 19
click at [533, 319] on button "31" at bounding box center [533, 324] width 28 height 28
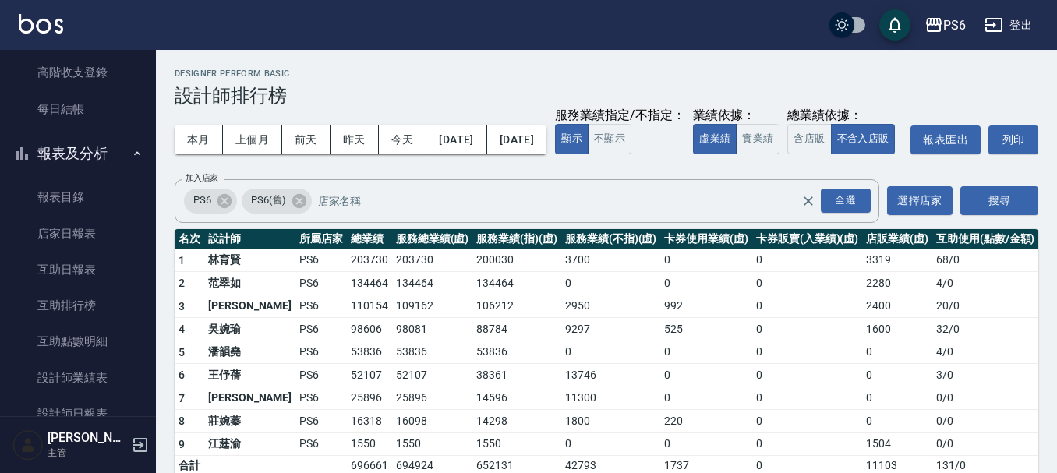
scroll to position [53, 0]
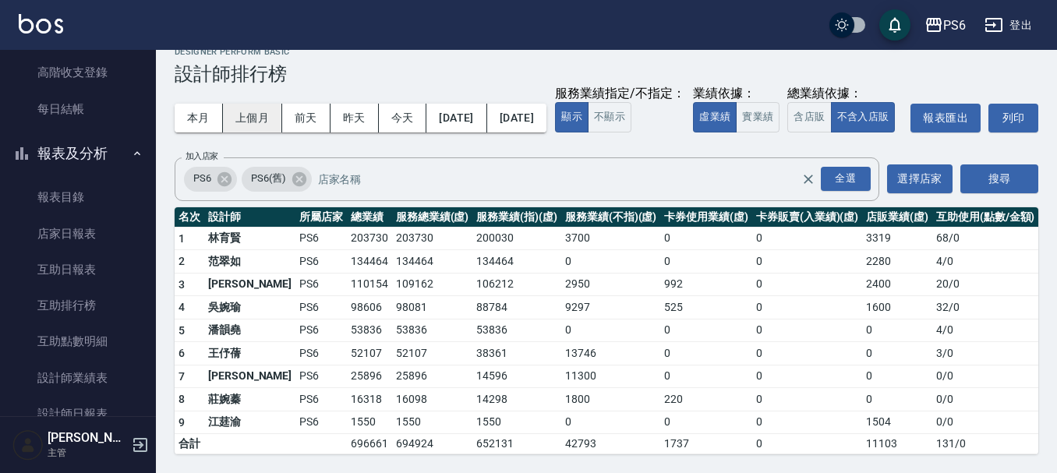
click at [253, 104] on button "上個月" at bounding box center [252, 118] width 59 height 29
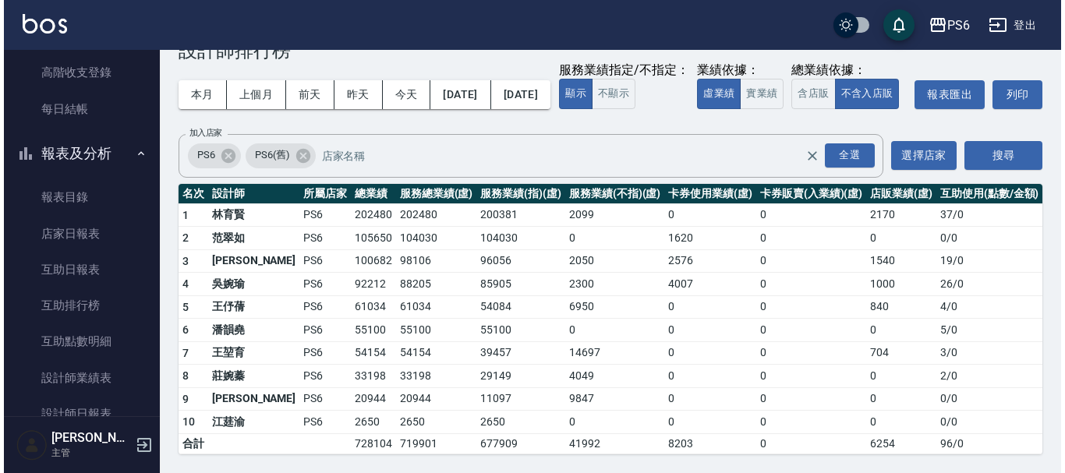
scroll to position [76, 0]
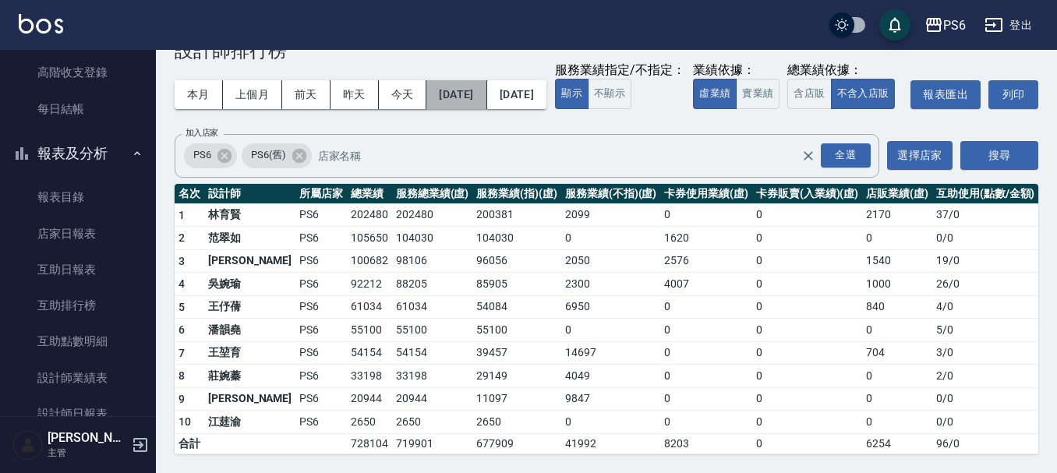
click at [482, 80] on button "[DATE]" at bounding box center [457, 94] width 60 height 29
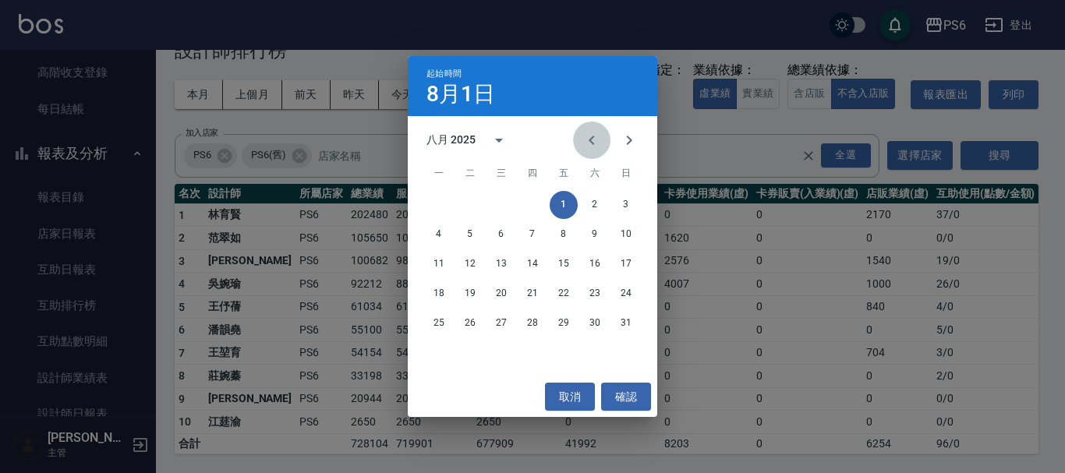
click at [596, 146] on icon "Previous month" at bounding box center [592, 140] width 19 height 19
click at [635, 201] on button "1" at bounding box center [626, 205] width 28 height 28
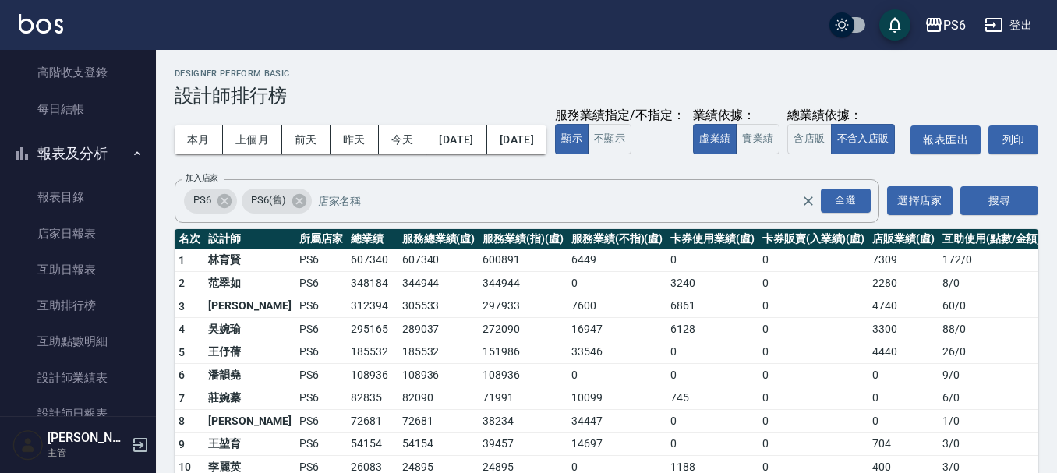
click at [547, 150] on button "[DATE]" at bounding box center [516, 140] width 59 height 29
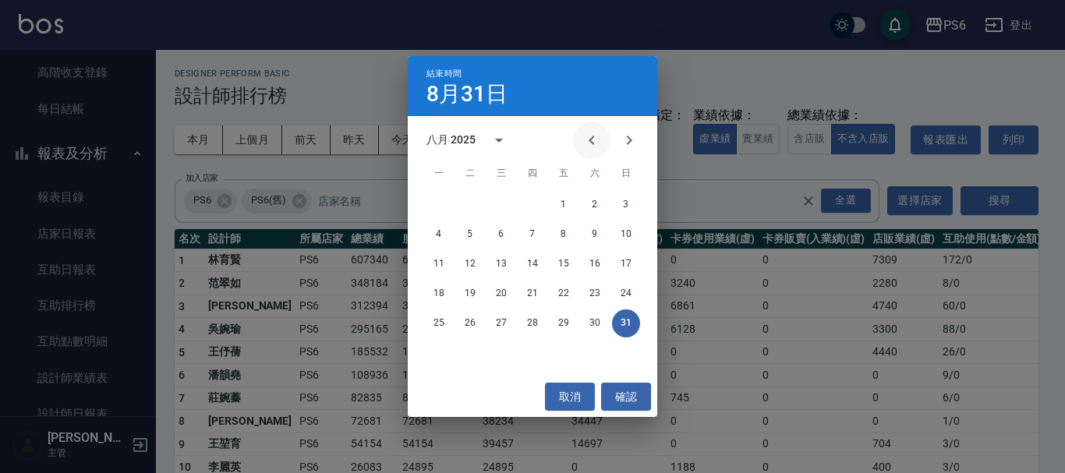
click at [599, 144] on icon "Previous month" at bounding box center [592, 140] width 19 height 19
click at [440, 357] on button "30" at bounding box center [439, 353] width 28 height 28
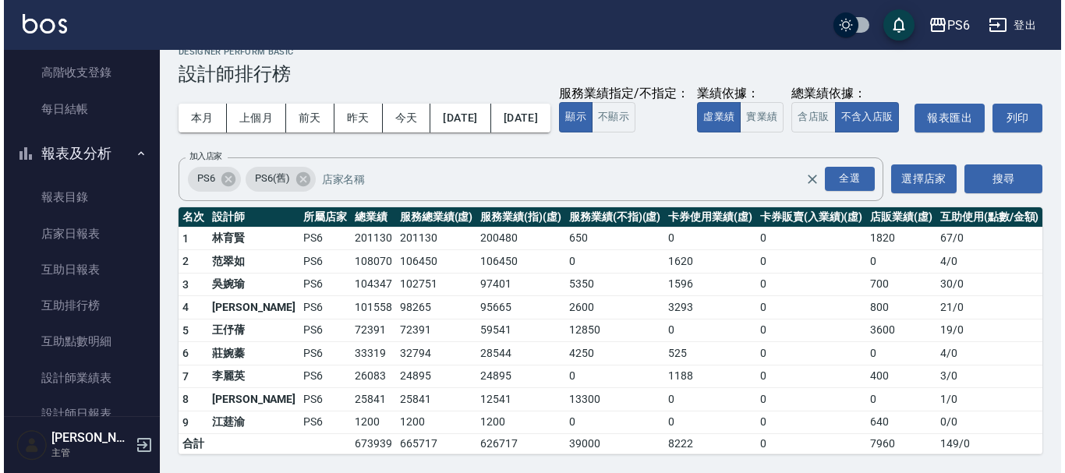
scroll to position [53, 0]
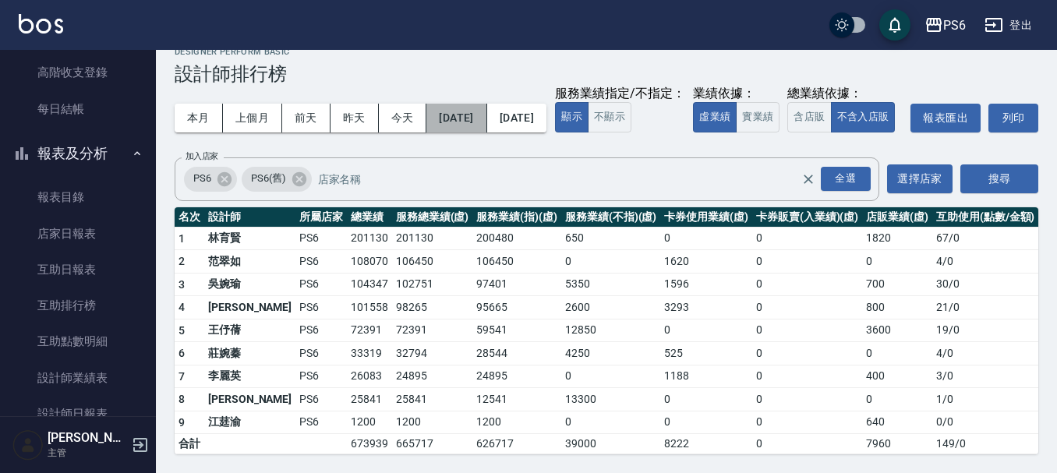
click at [464, 104] on button "[DATE]" at bounding box center [457, 118] width 60 height 29
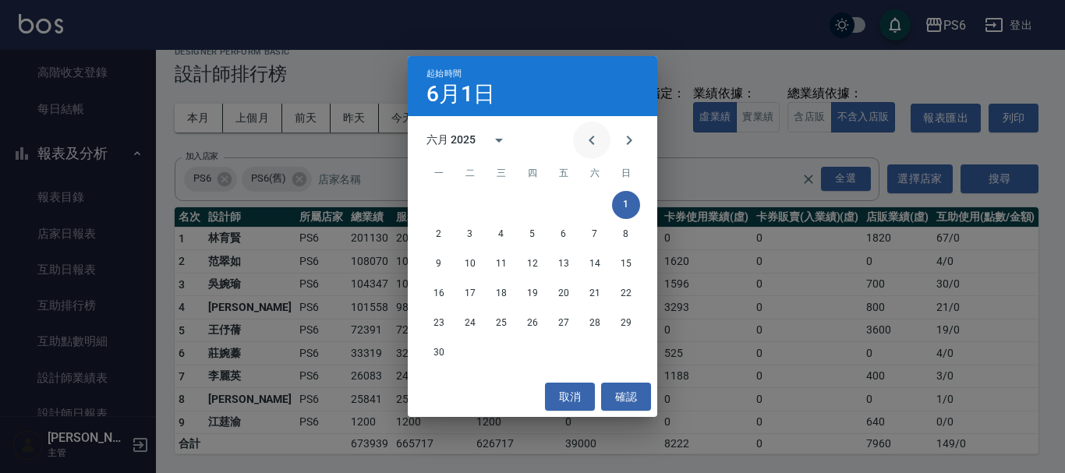
click at [582, 129] on button "Previous month" at bounding box center [591, 140] width 37 height 37
click at [547, 199] on div "1 2 3 4" at bounding box center [533, 205] width 250 height 28
click at [631, 145] on icon "Next month" at bounding box center [629, 140] width 19 height 19
click at [602, 143] on button "Previous month" at bounding box center [591, 140] width 37 height 37
click at [537, 202] on button "1" at bounding box center [533, 205] width 28 height 28
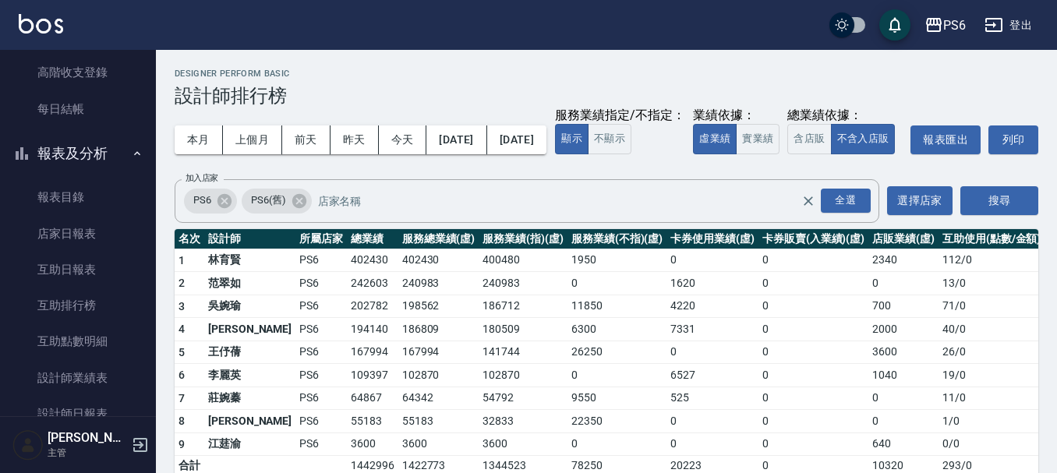
click at [547, 146] on button "[DATE]" at bounding box center [516, 140] width 59 height 29
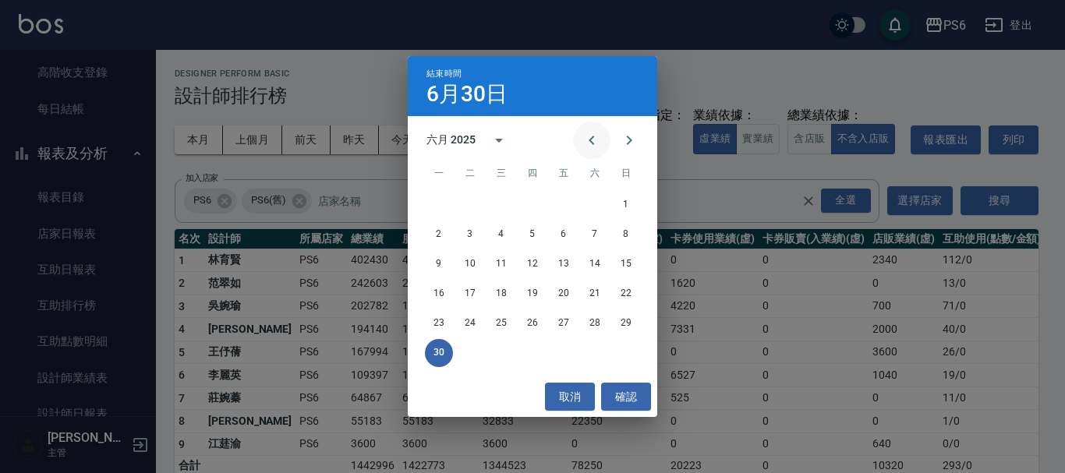
click at [588, 149] on icon "Previous month" at bounding box center [592, 140] width 19 height 19
click at [583, 317] on button "31" at bounding box center [595, 324] width 28 height 28
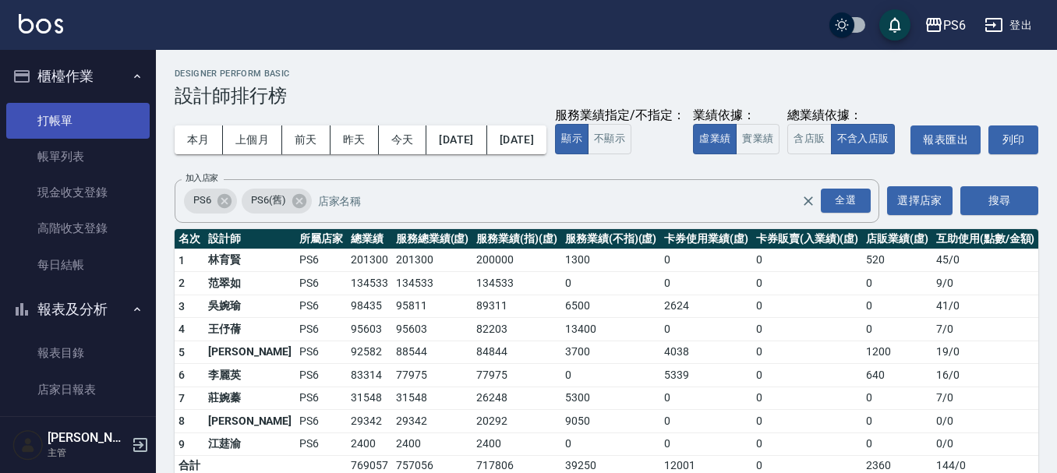
click at [74, 126] on link "打帳單" at bounding box center [77, 121] width 143 height 36
